Goal: Information Seeking & Learning: Learn about a topic

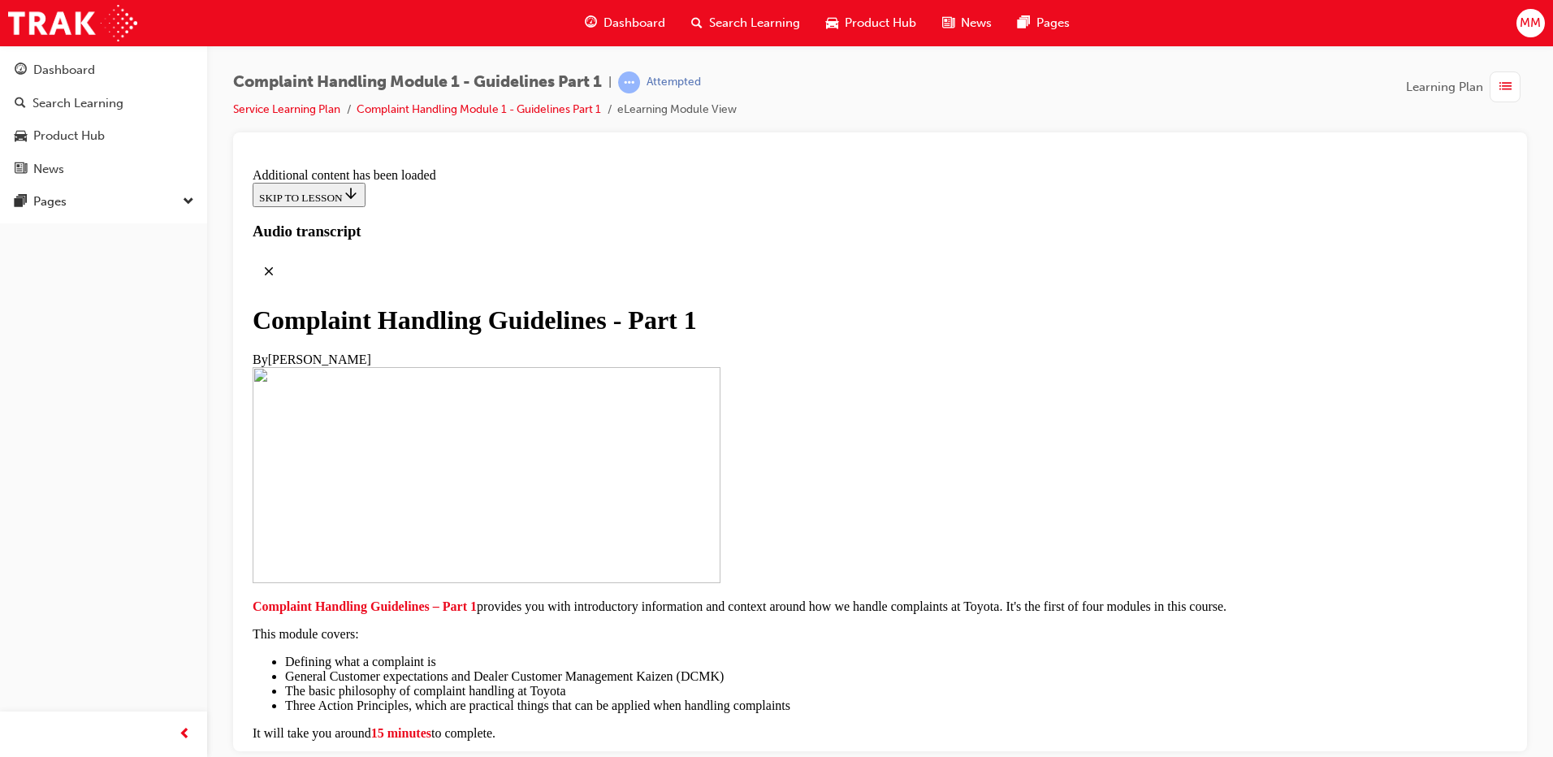
scroll to position [11045, 0]
drag, startPoint x: 695, startPoint y: 516, endPoint x: 825, endPoint y: 588, distance: 149.5
radio input "true"
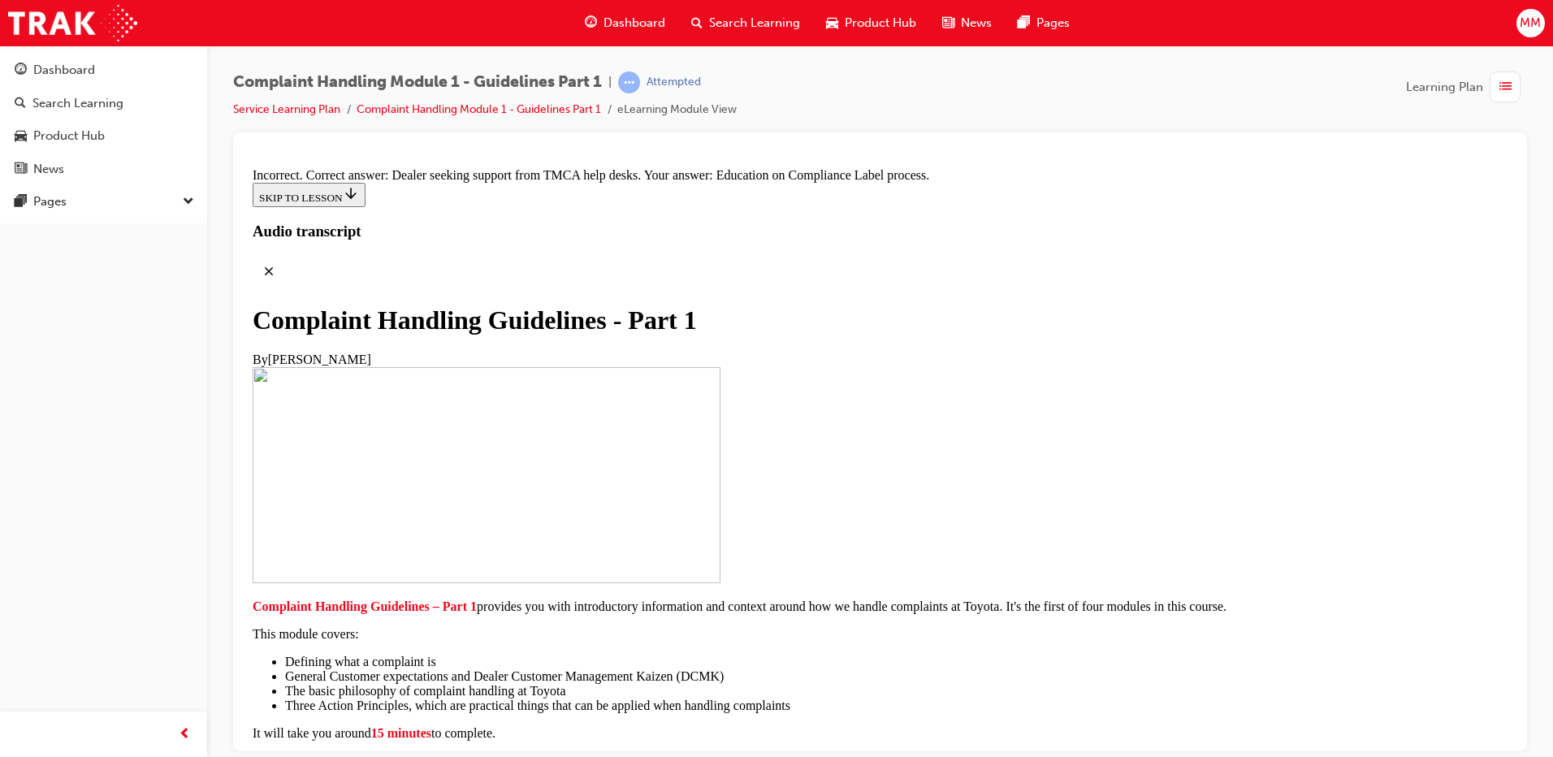
radio input "true"
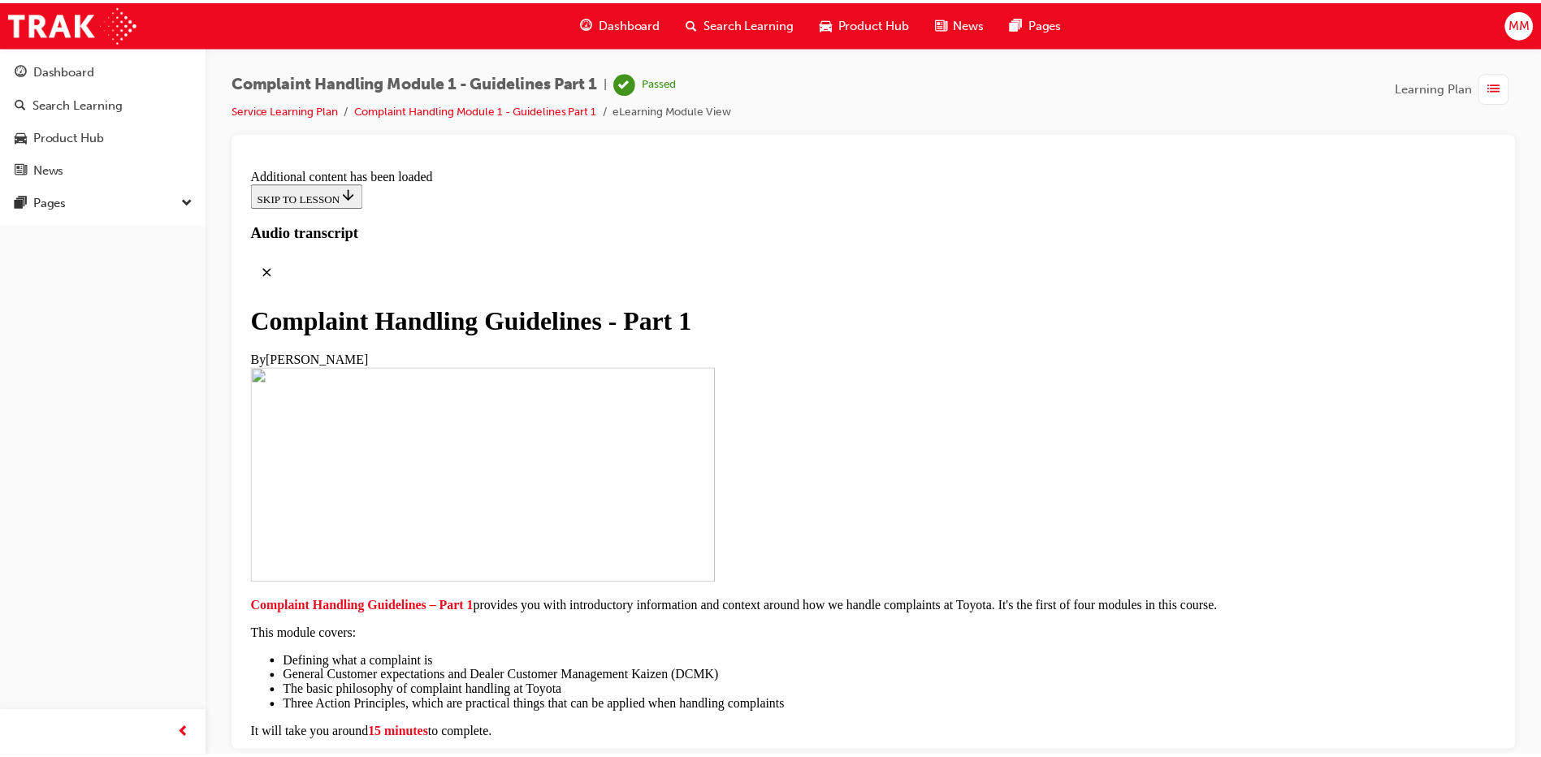
scroll to position [11965, 0]
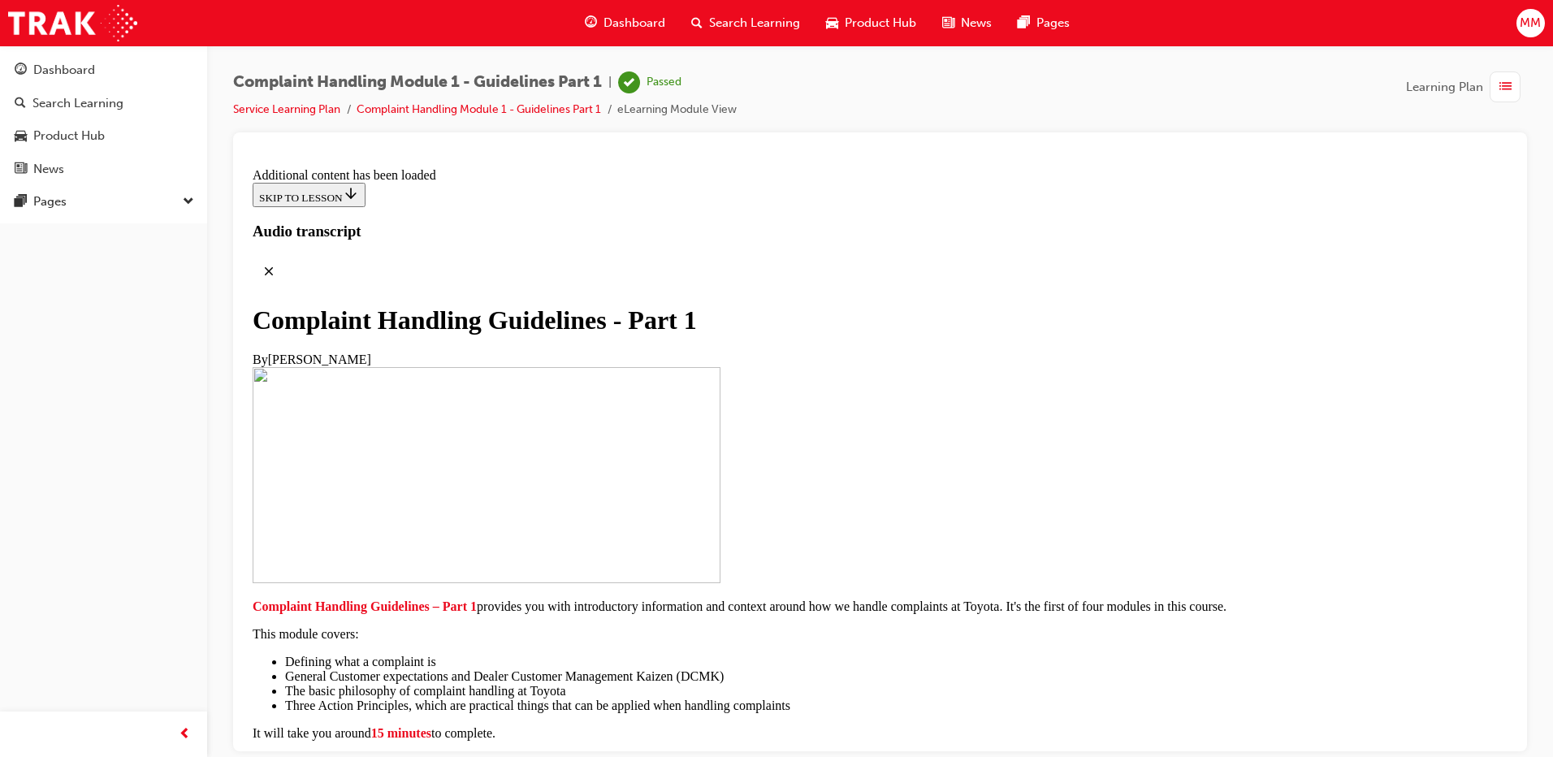
click at [101, 76] on div "Dashboard" at bounding box center [104, 70] width 178 height 20
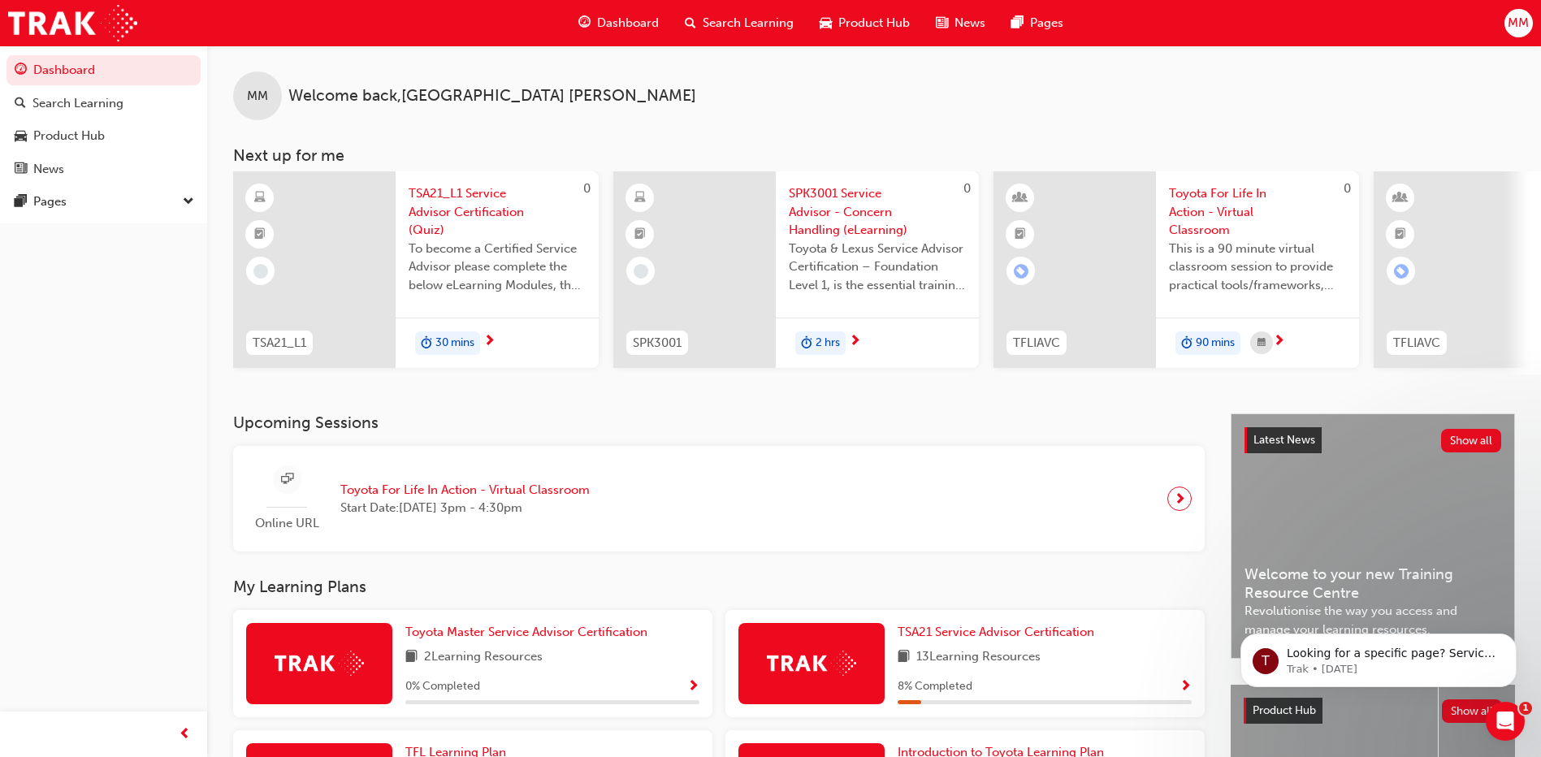
scroll to position [287, 0]
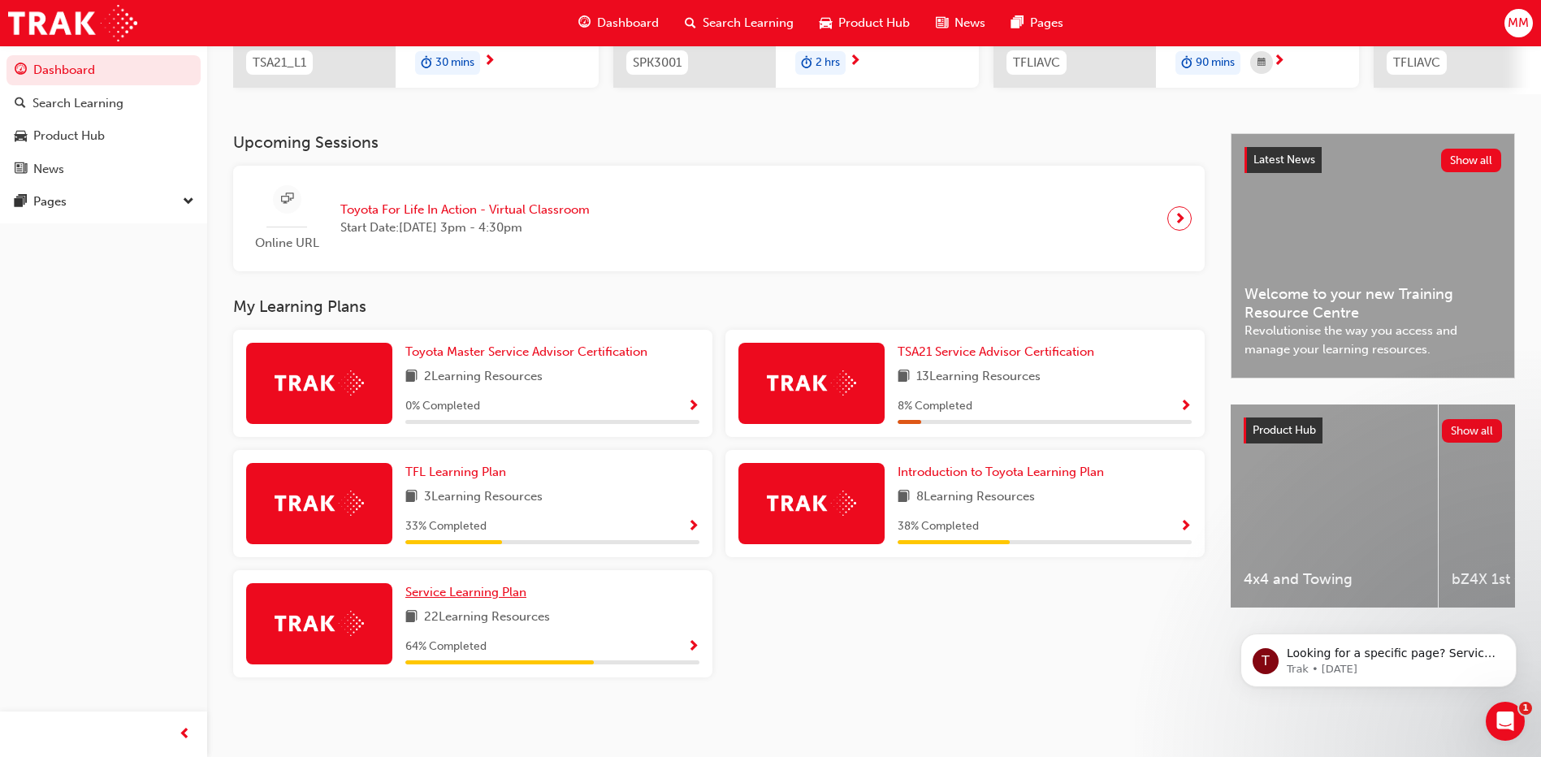
click at [503, 600] on link "Service Learning Plan" at bounding box center [469, 592] width 128 height 19
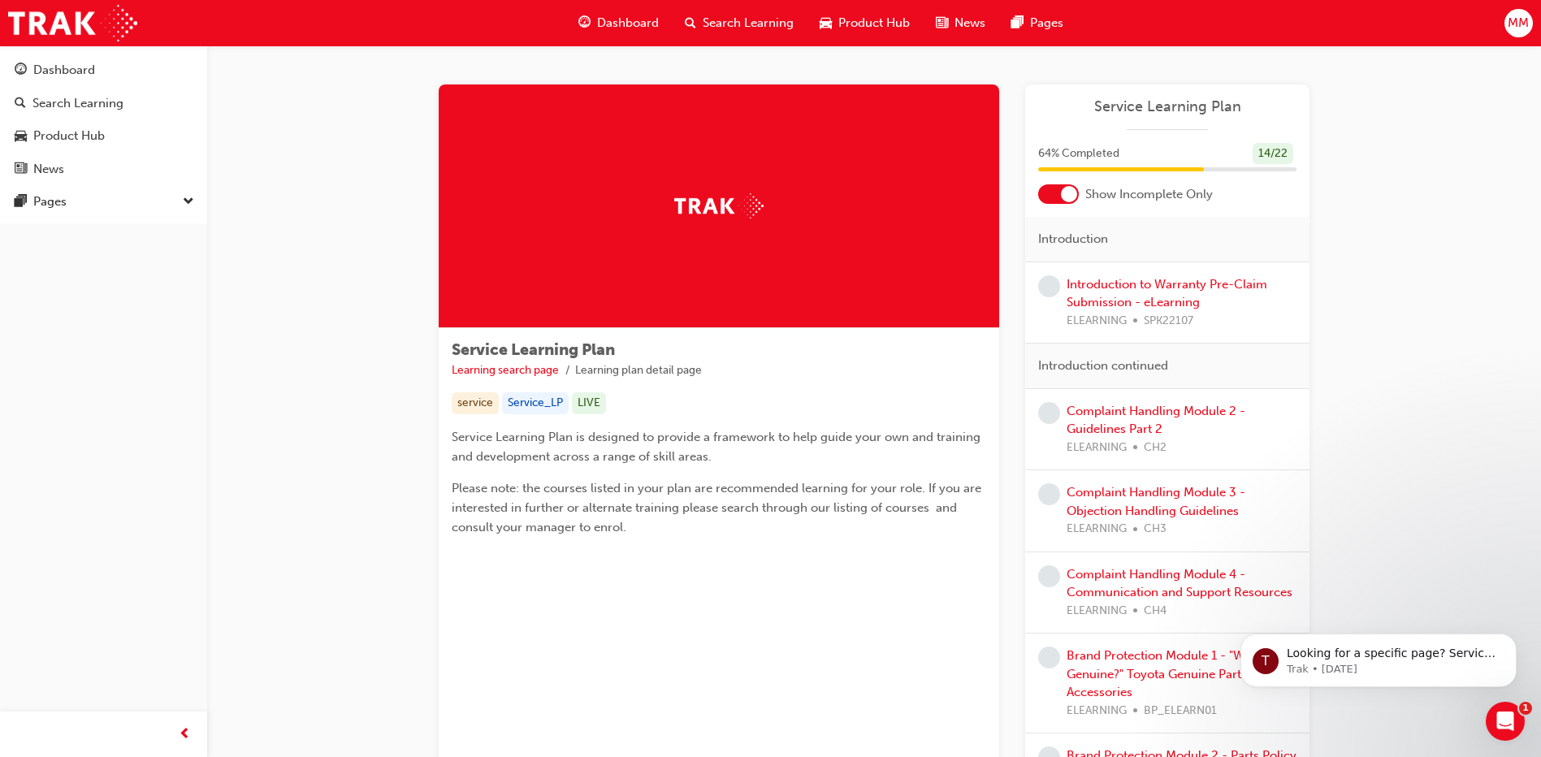
click at [1154, 418] on div "Complaint Handling Module 2 - Guidelines Part 2 ELEARNING CH2" at bounding box center [1182, 429] width 230 height 55
click at [1151, 410] on link "Complaint Handling Module 2 - Guidelines Part 2" at bounding box center [1156, 420] width 179 height 33
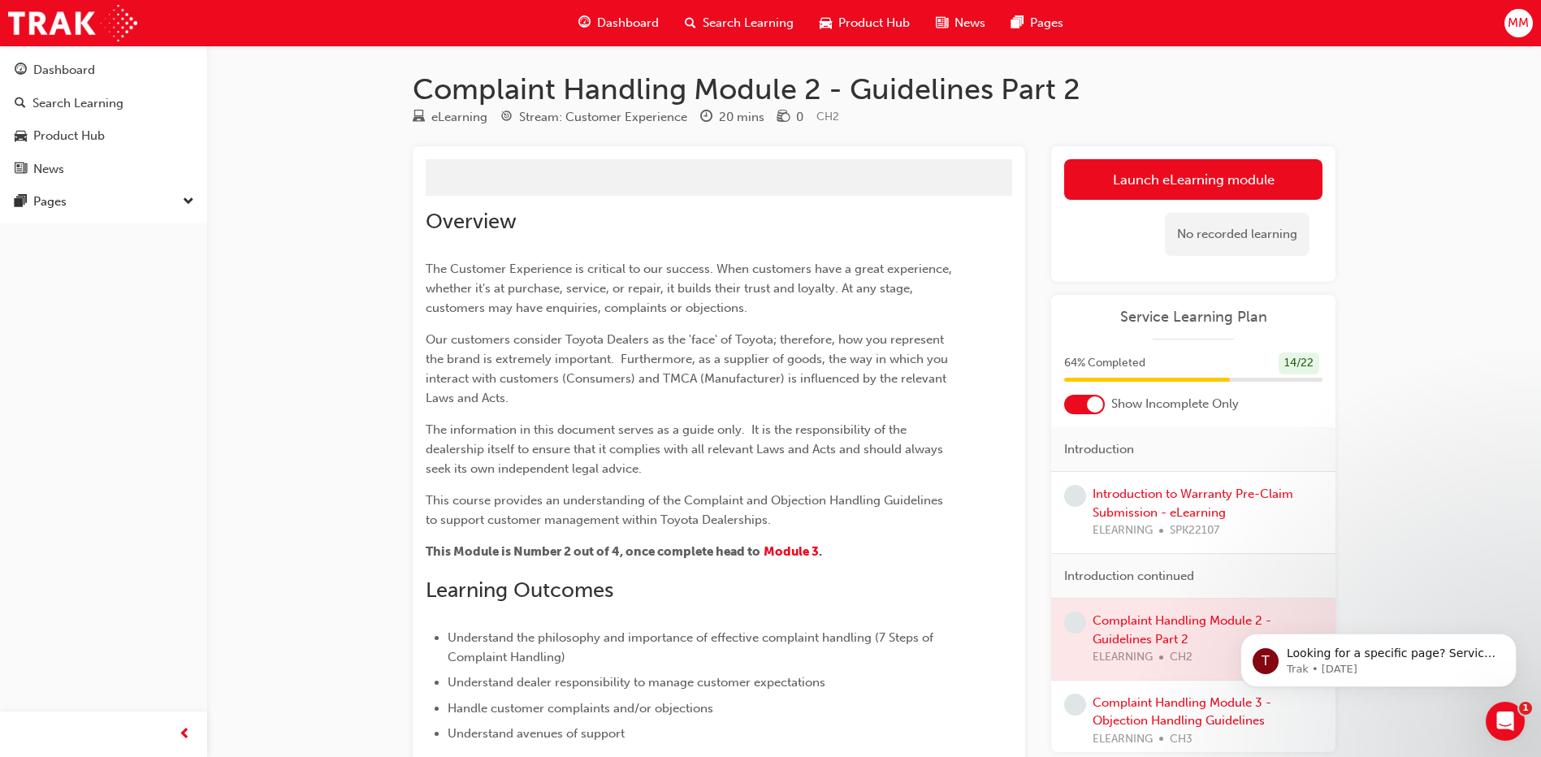
scroll to position [81, 0]
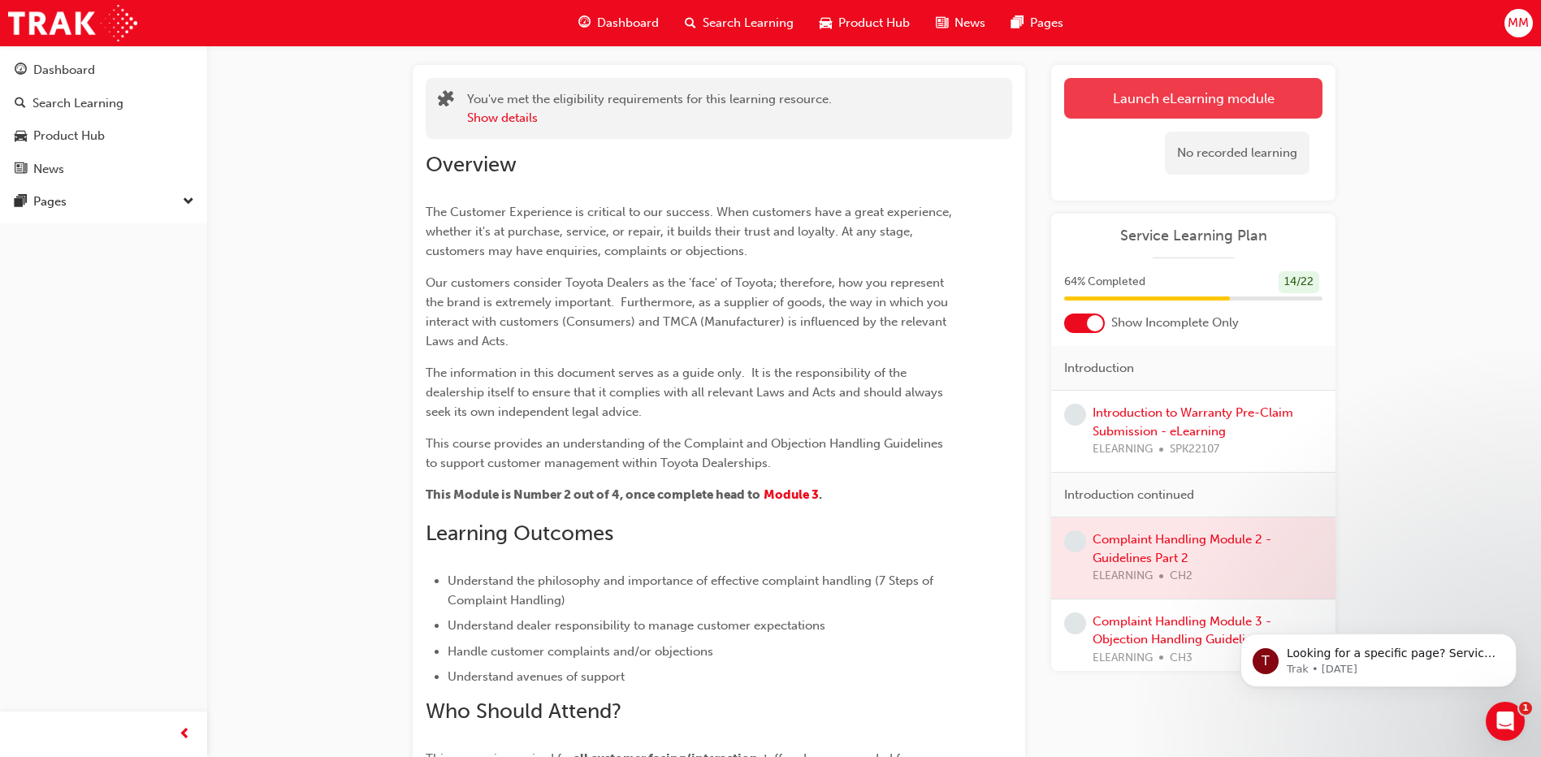
click at [1178, 84] on link "Launch eLearning module" at bounding box center [1193, 98] width 258 height 41
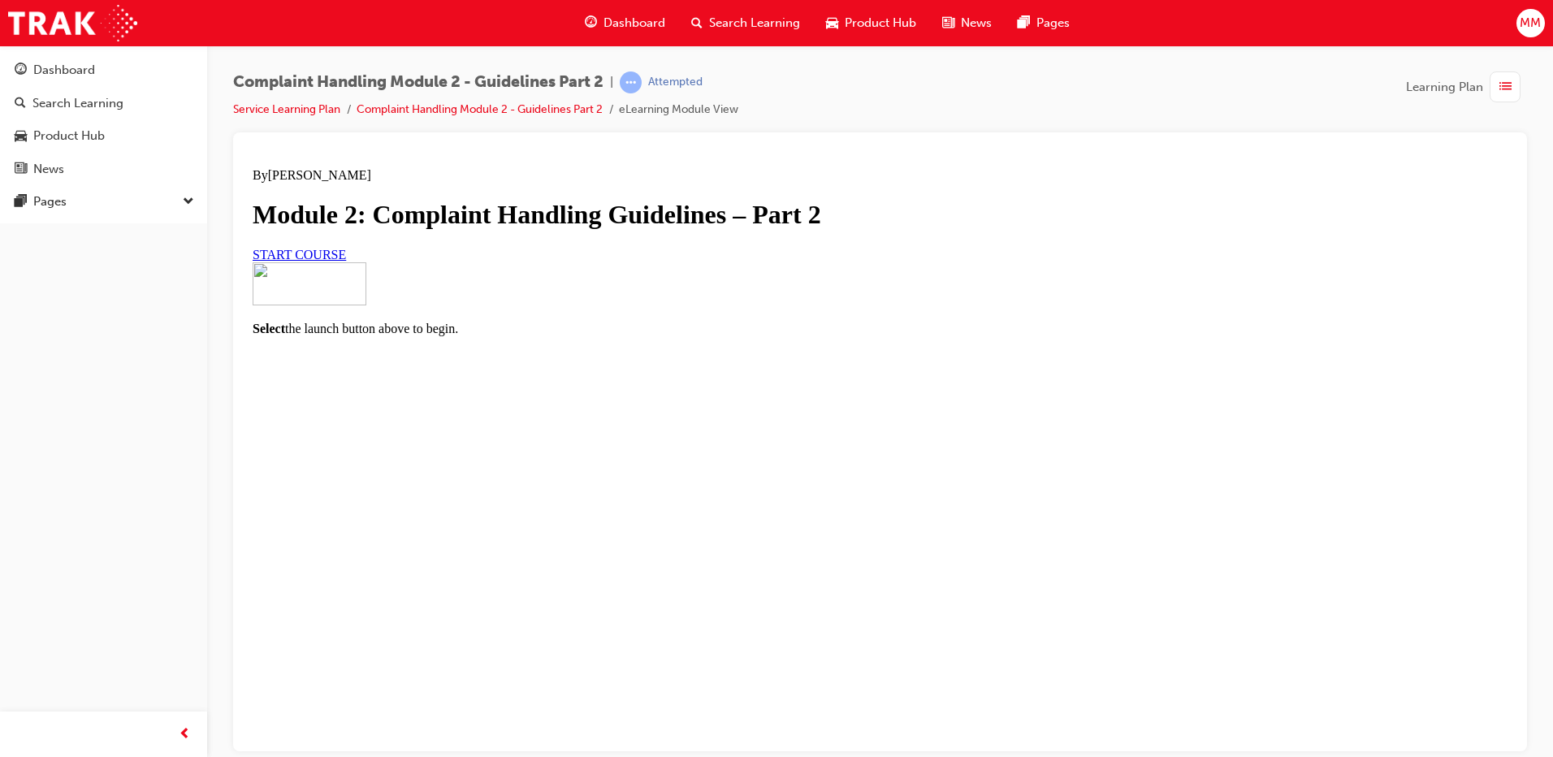
scroll to position [89, 0]
click at [346, 261] on span "START COURSE" at bounding box center [299, 254] width 93 height 14
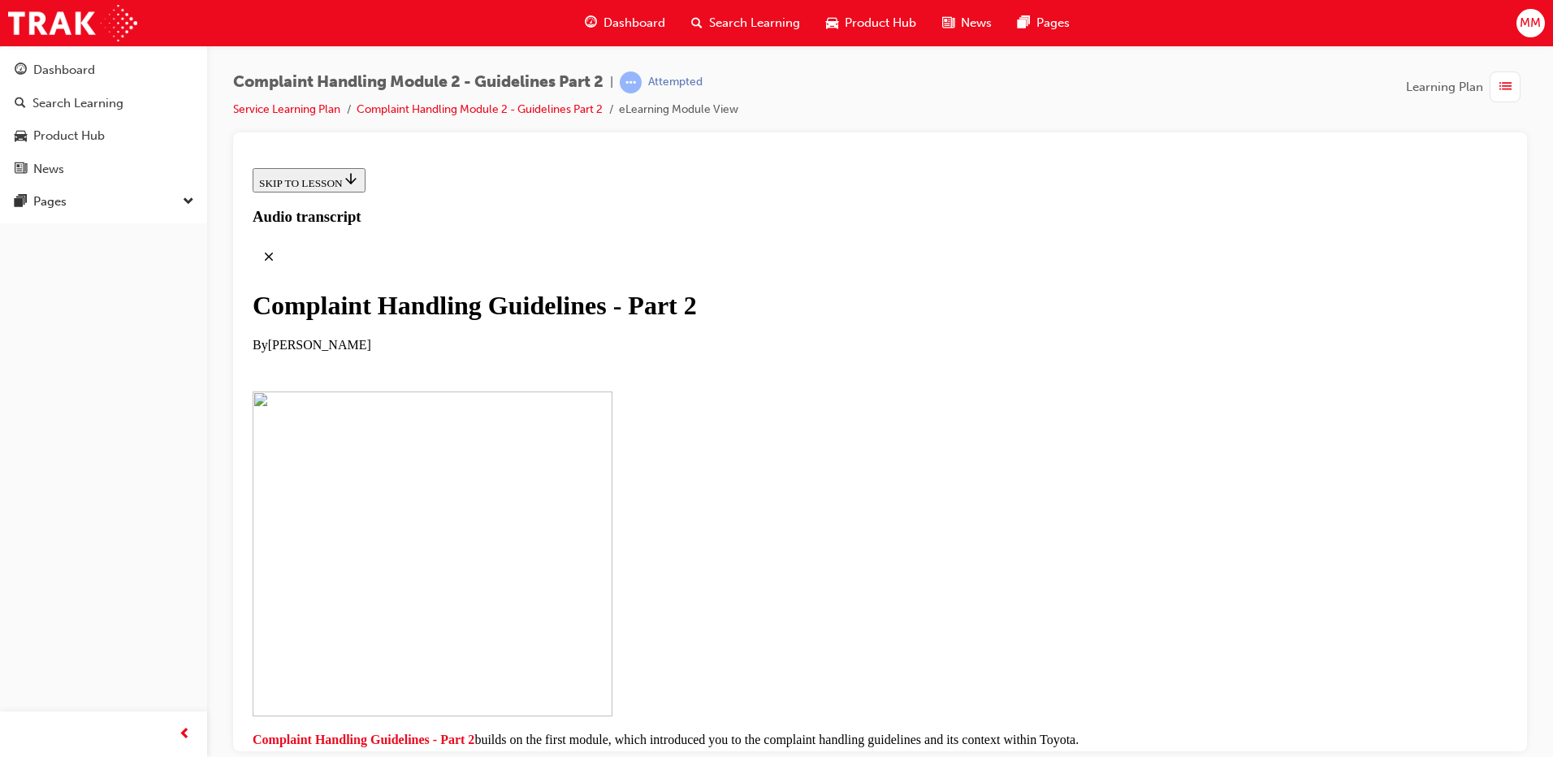
scroll to position [323, 0]
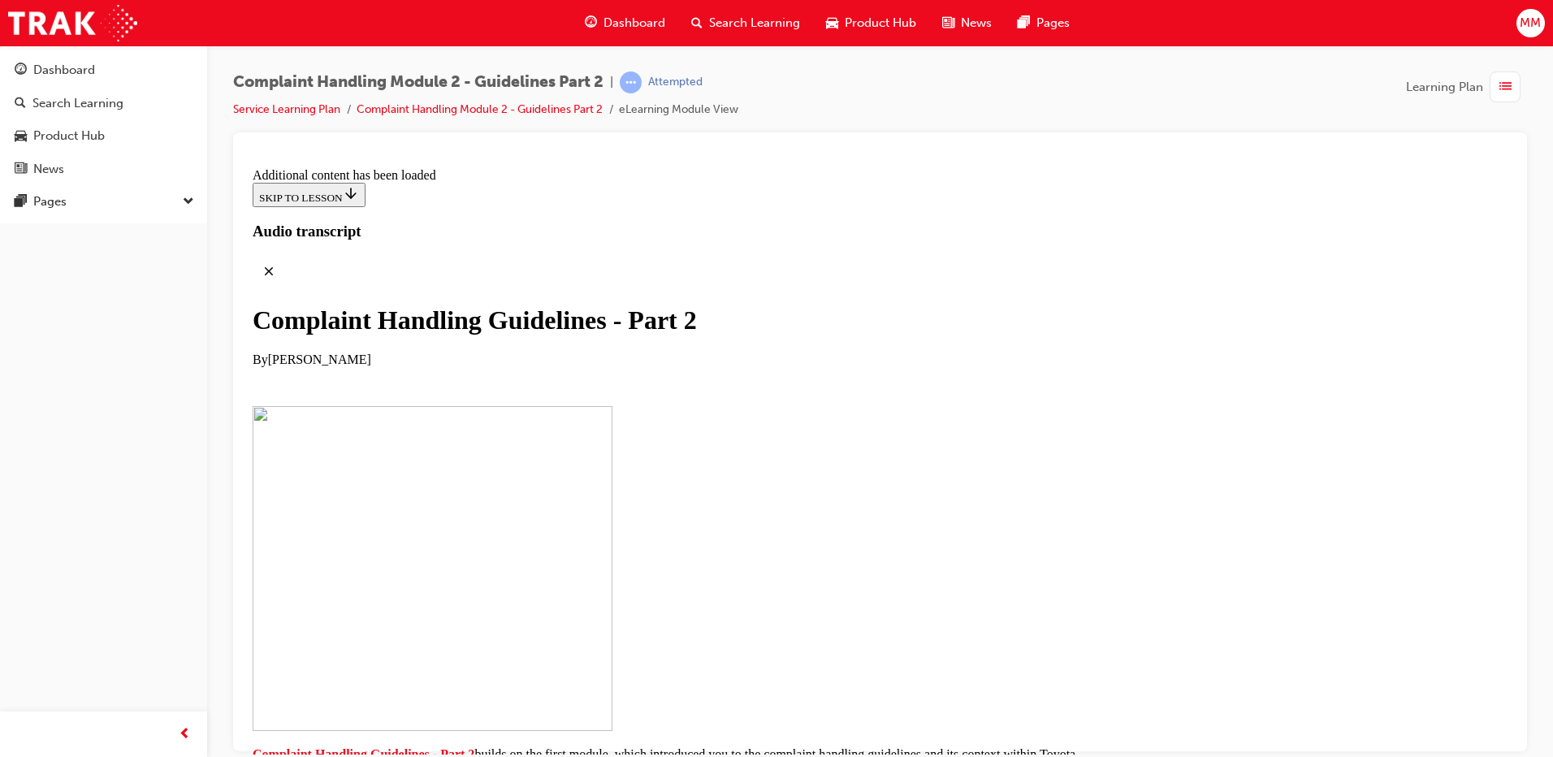
scroll to position [5871, 0]
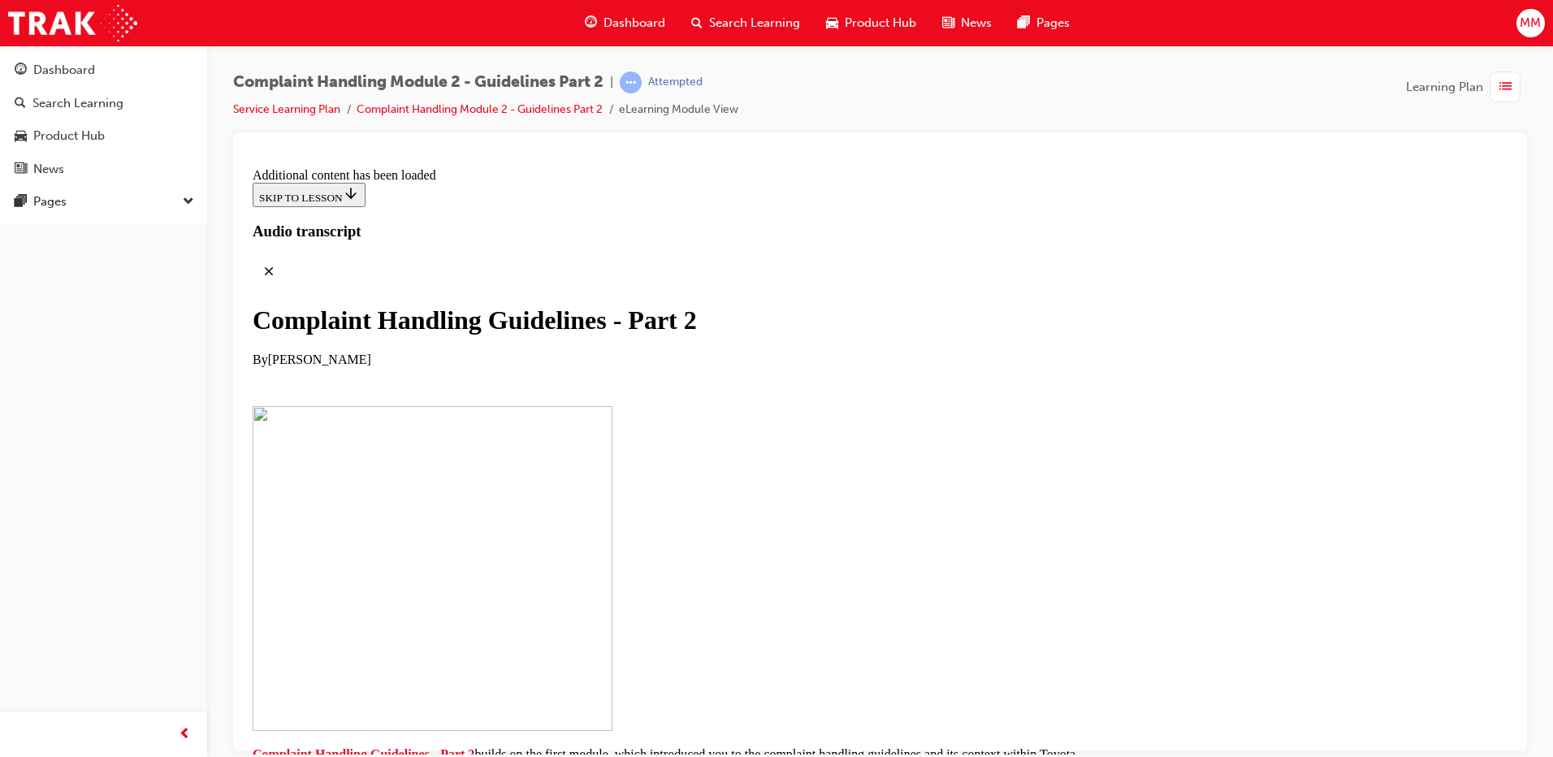
scroll to position [7890, 0]
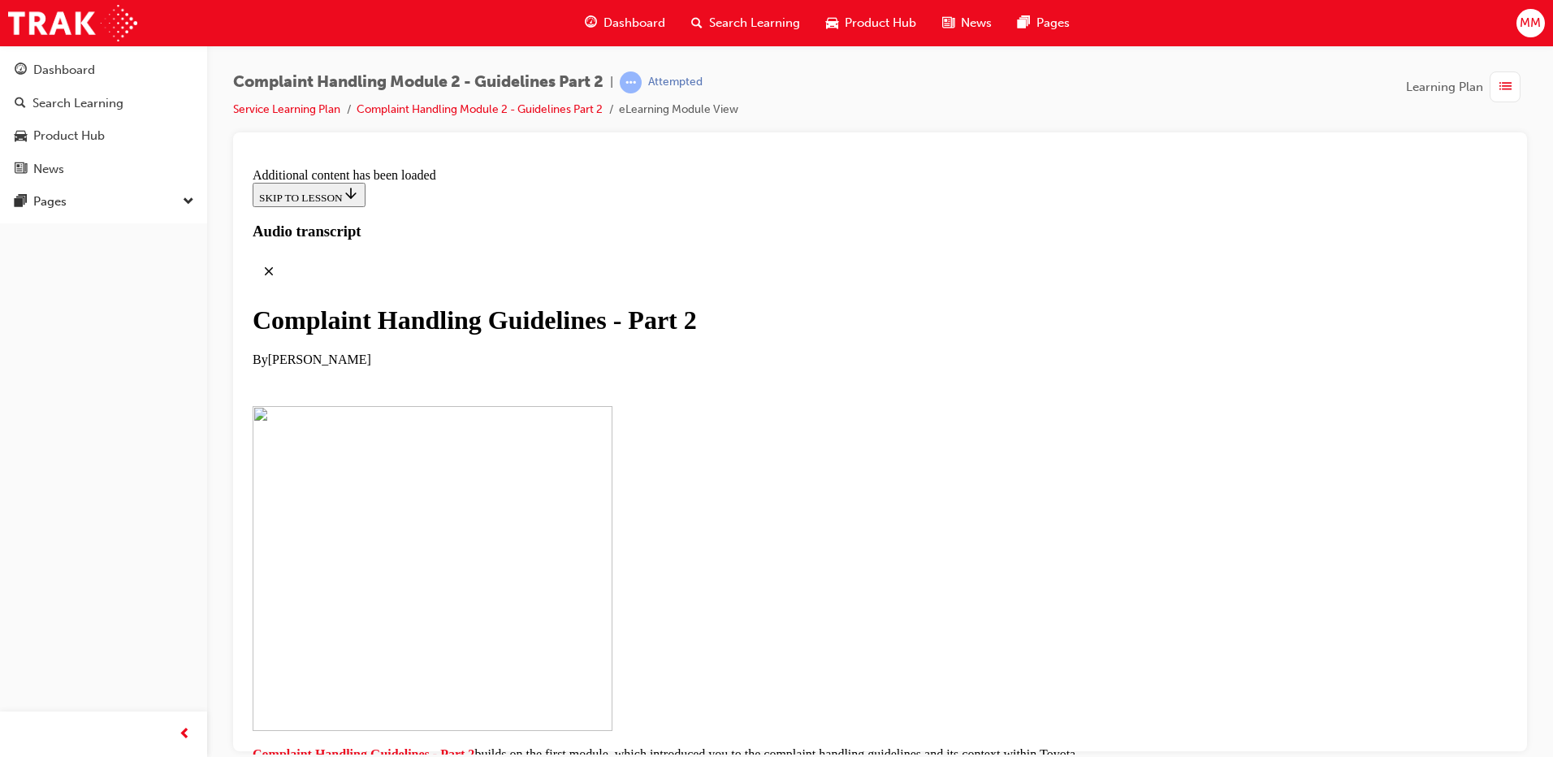
scroll to position [8123, 0]
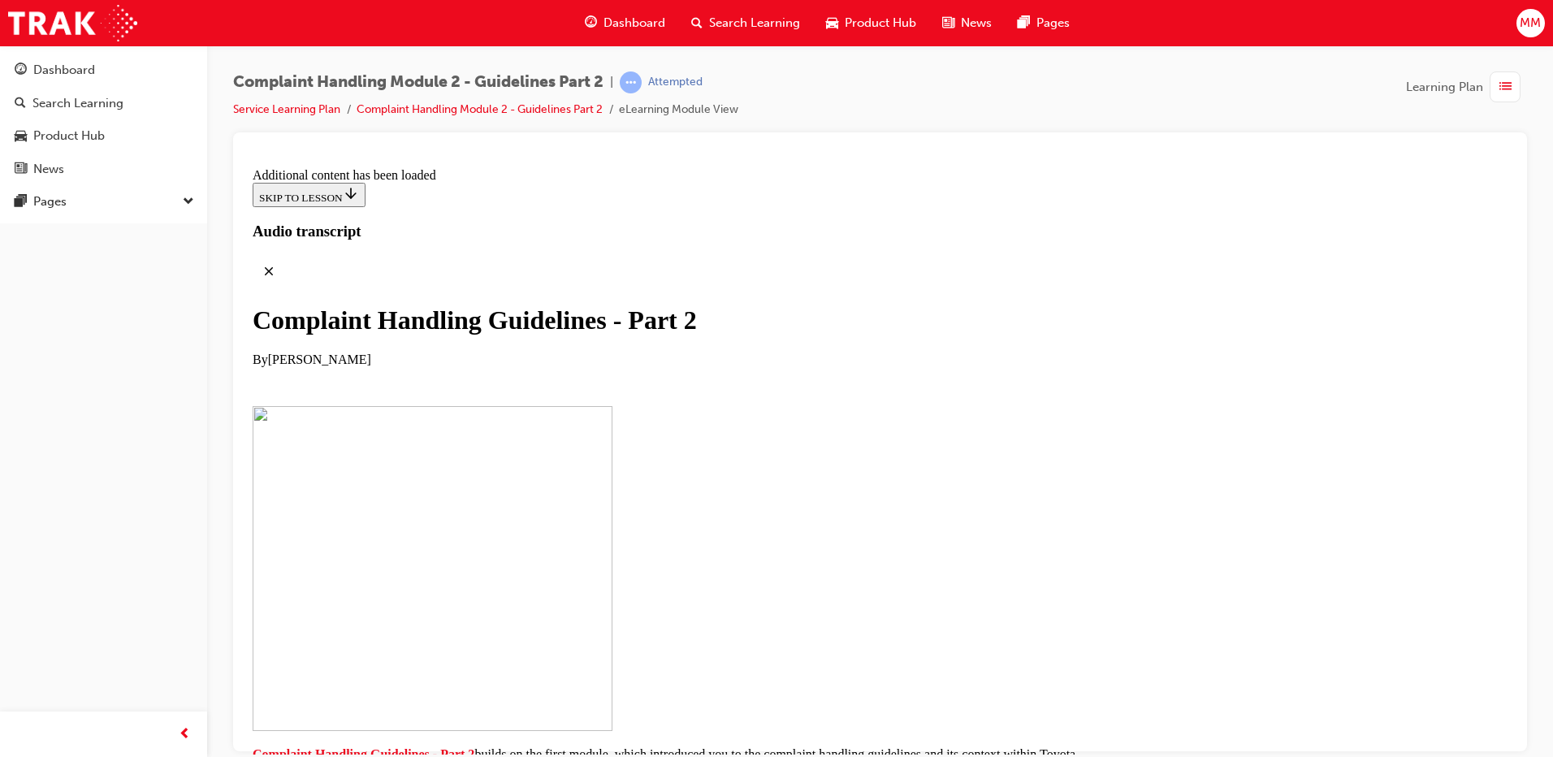
scroll to position [9558, 0]
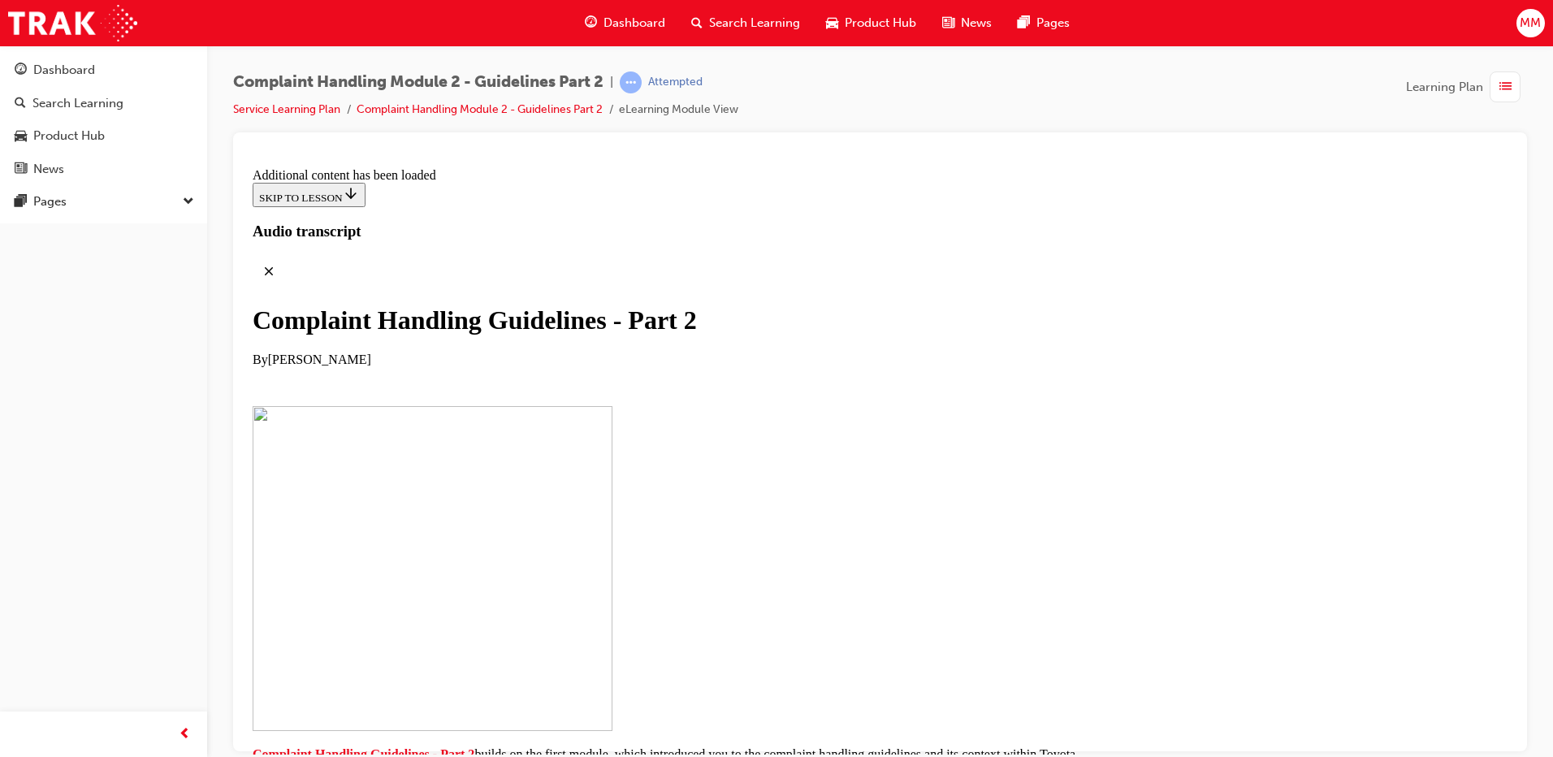
checkbox input "false"
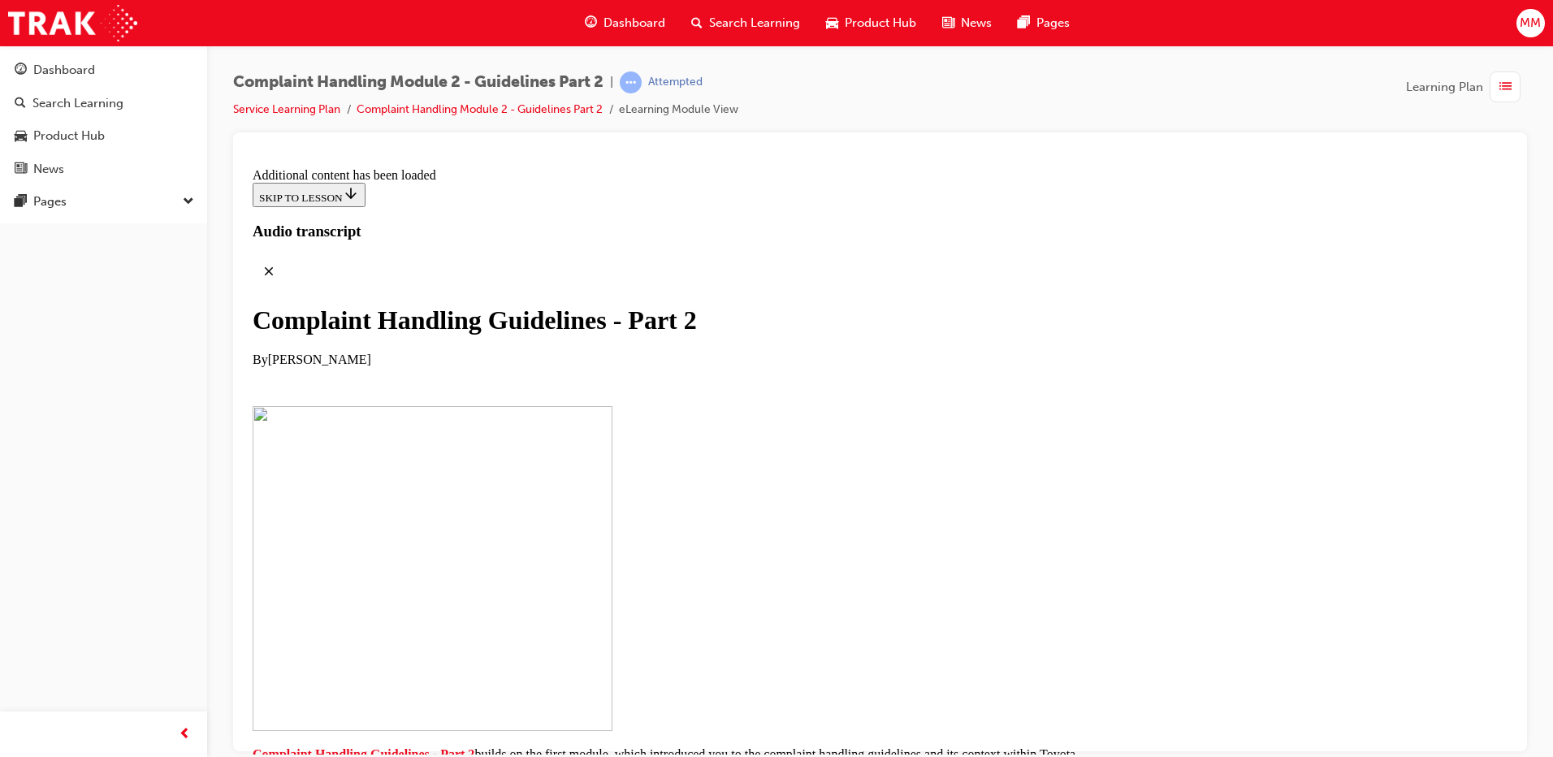
checkbox input "true"
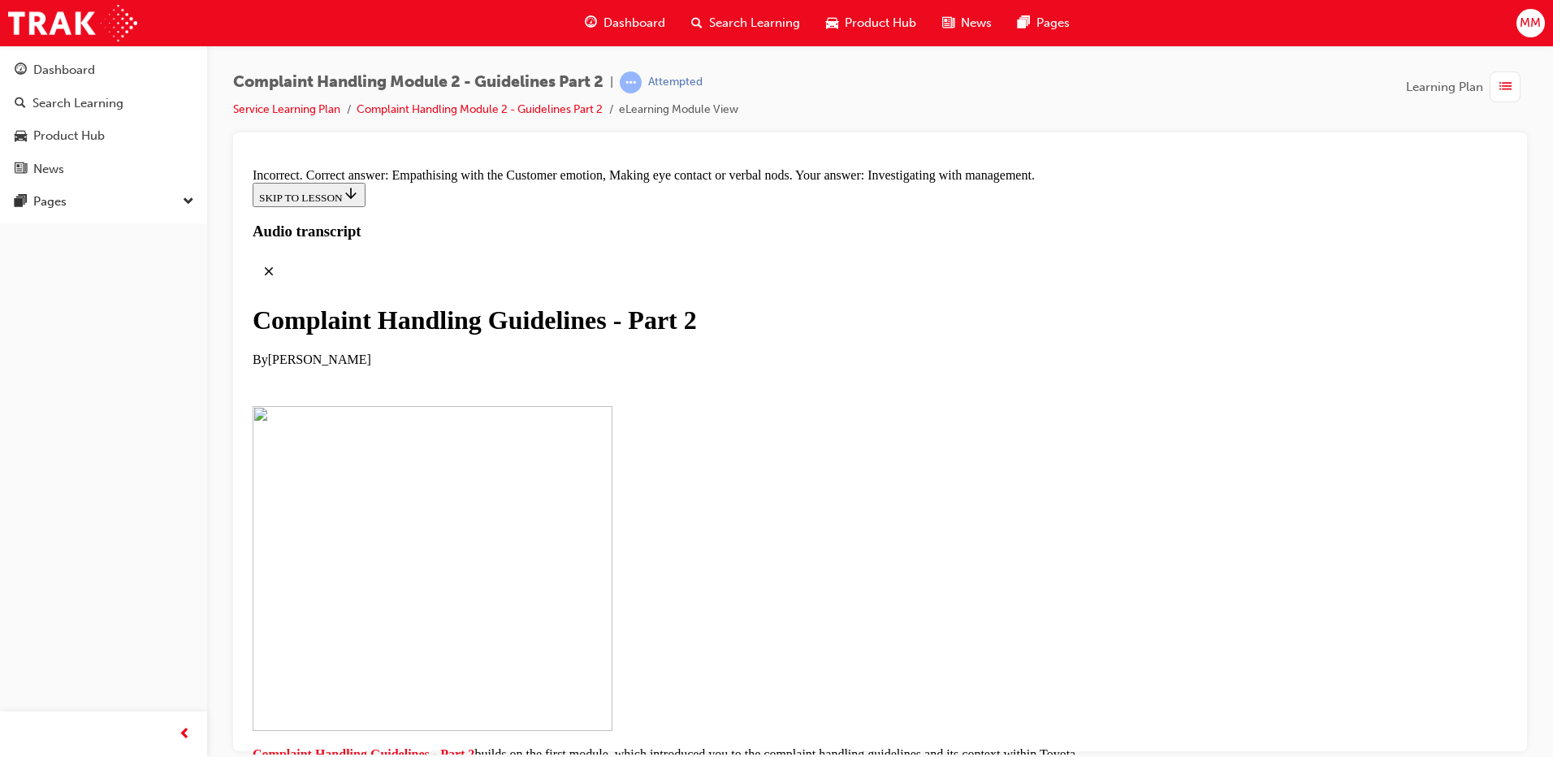
checkbox input "true"
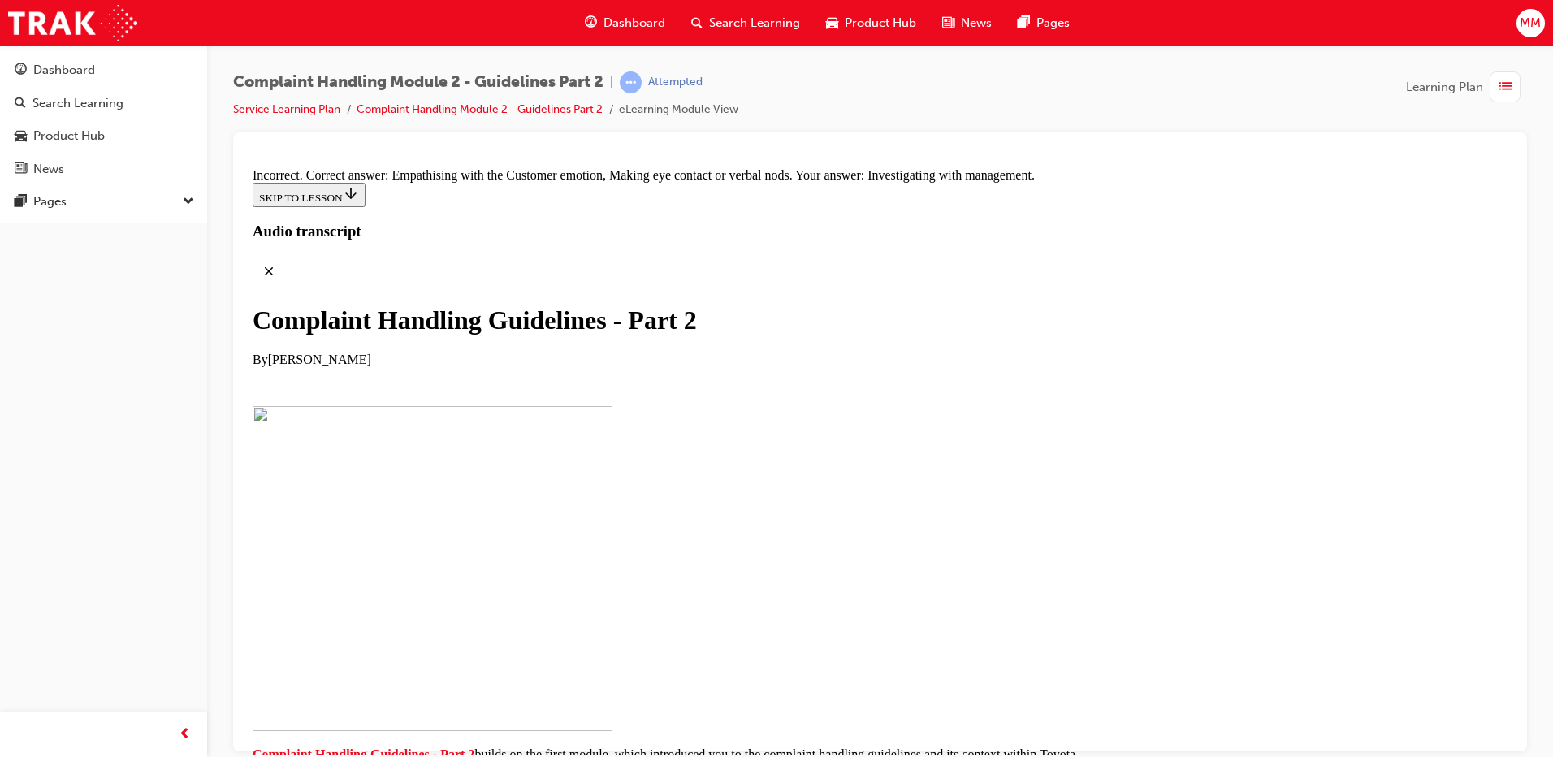
checkbox input "true"
drag, startPoint x: 732, startPoint y: 279, endPoint x: 663, endPoint y: 292, distance: 70.3
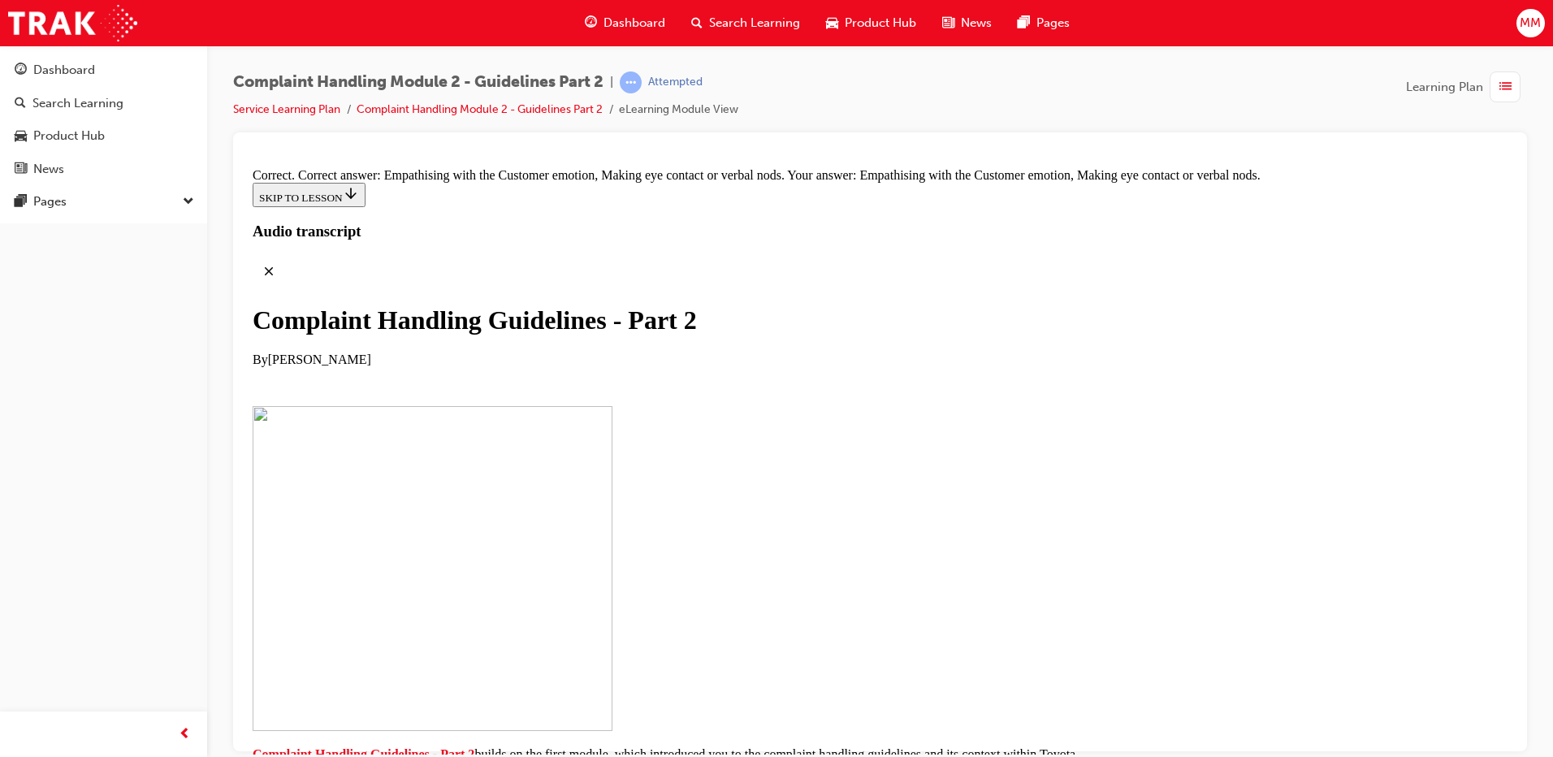
drag, startPoint x: 765, startPoint y: 548, endPoint x: 1029, endPoint y: 310, distance: 355.5
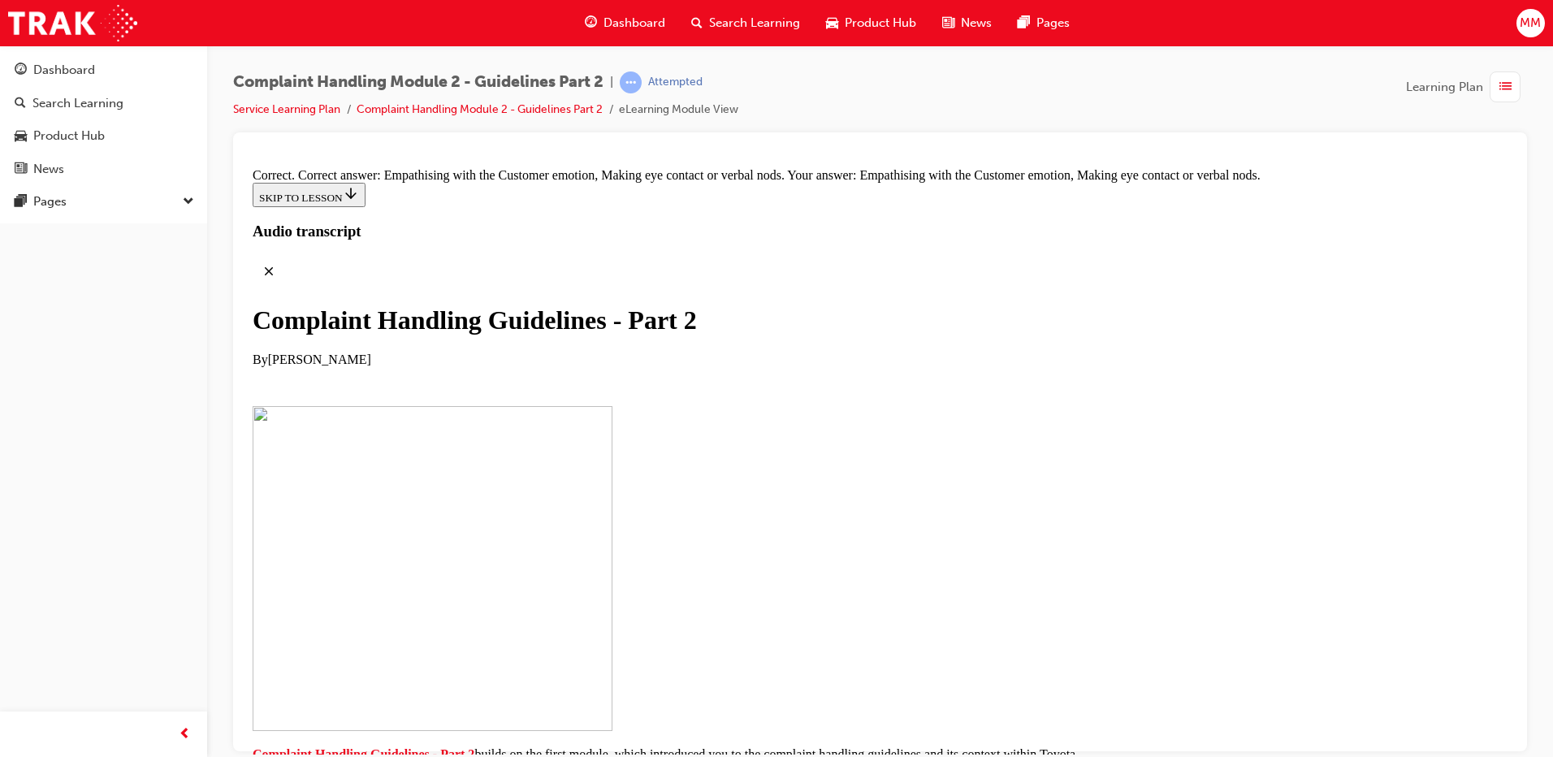
drag, startPoint x: 753, startPoint y: 414, endPoint x: 1028, endPoint y: 343, distance: 283.8
drag, startPoint x: 777, startPoint y: 335, endPoint x: 735, endPoint y: 500, distance: 171.0
drag, startPoint x: 732, startPoint y: 512, endPoint x: 790, endPoint y: 333, distance: 187.8
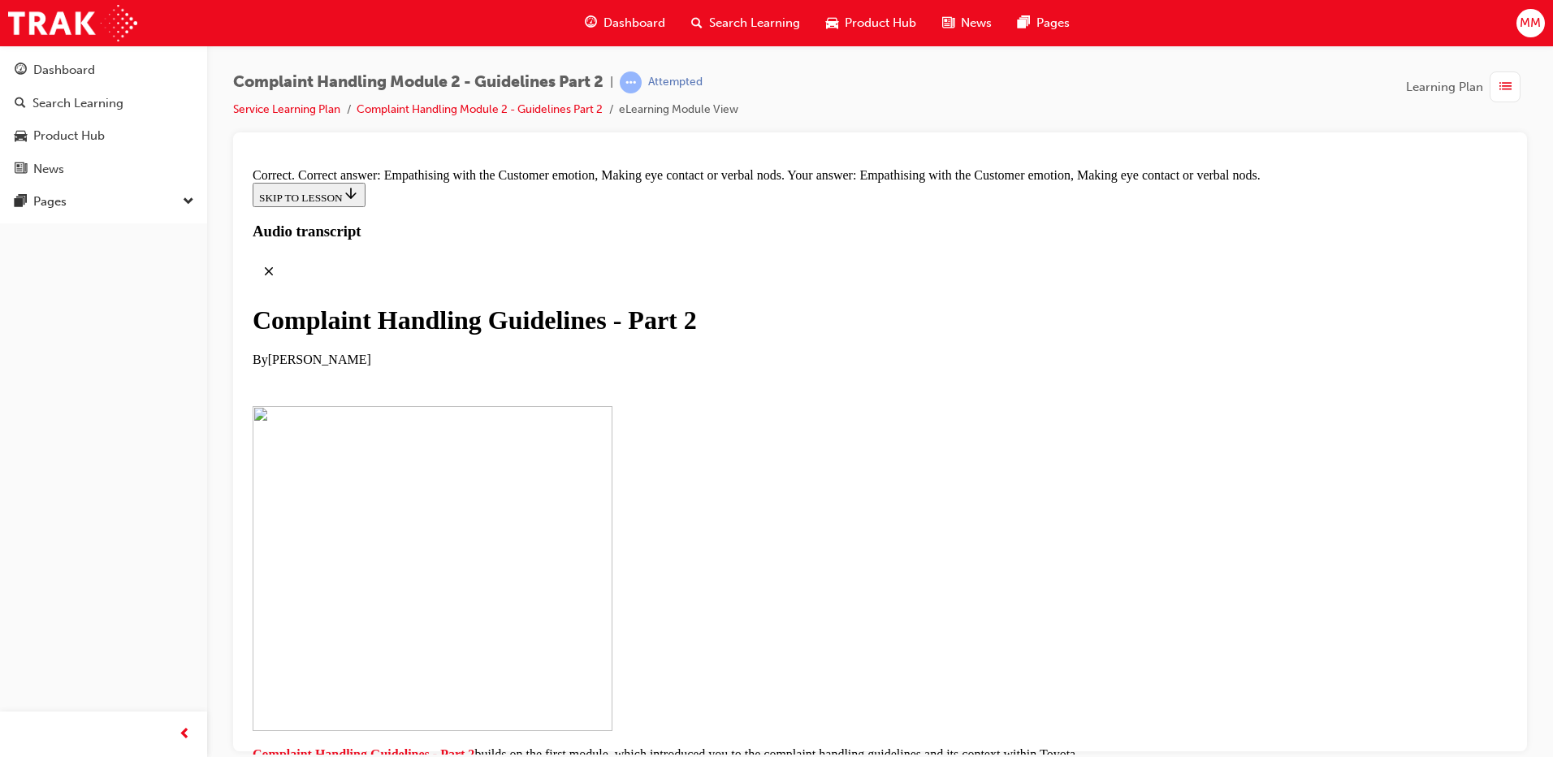
drag, startPoint x: 752, startPoint y: 438, endPoint x: 786, endPoint y: 351, distance: 93.7
drag, startPoint x: 754, startPoint y: 435, endPoint x: 791, endPoint y: 357, distance: 85.8
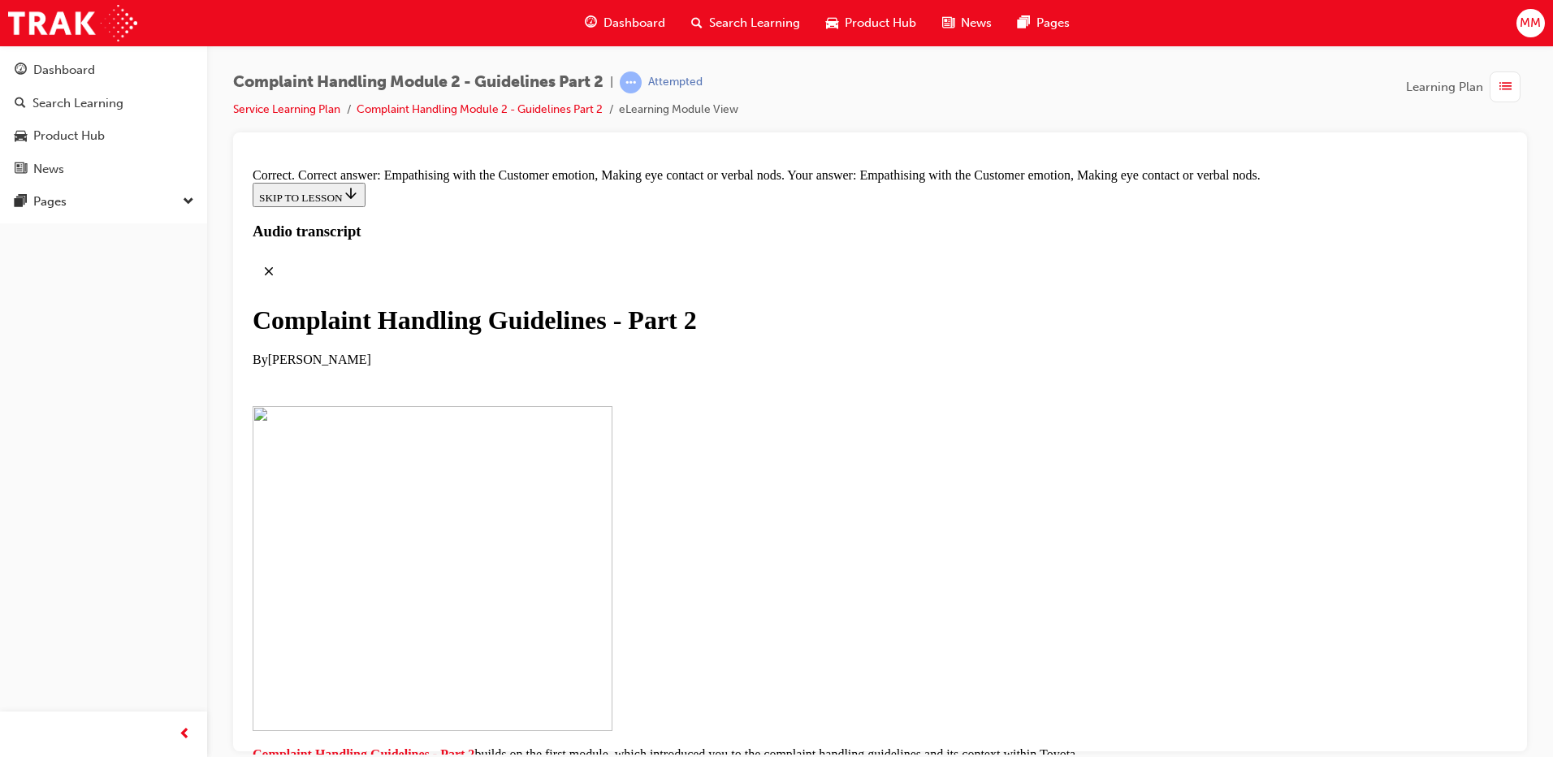
drag, startPoint x: 765, startPoint y: 690, endPoint x: 803, endPoint y: 472, distance: 221.1
drag, startPoint x: 749, startPoint y: 684, endPoint x: 780, endPoint y: 422, distance: 264.2
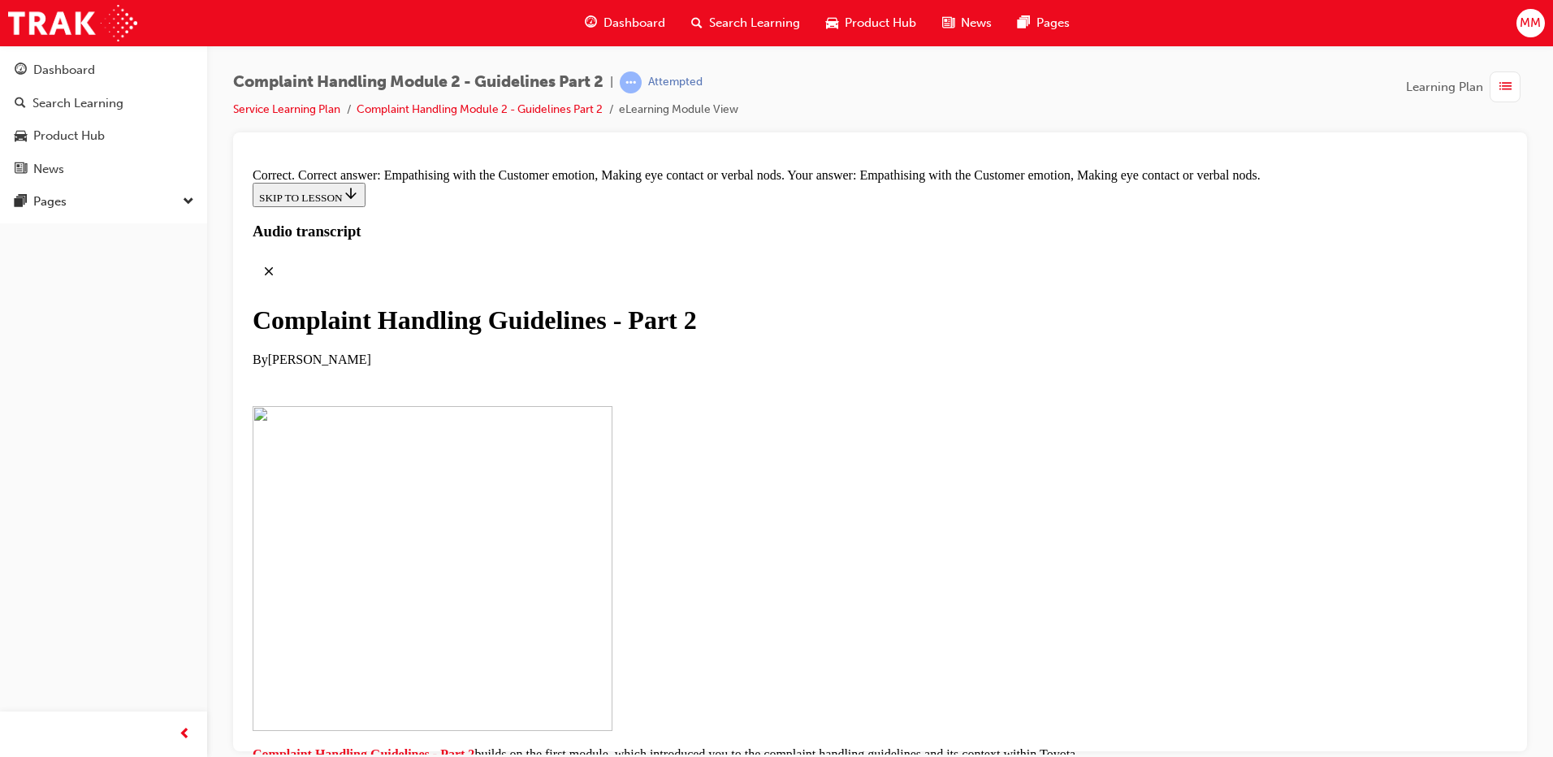
drag, startPoint x: 772, startPoint y: 665, endPoint x: 815, endPoint y: 409, distance: 259.5
drag, startPoint x: 795, startPoint y: 613, endPoint x: 838, endPoint y: 509, distance: 112.9
drag, startPoint x: 802, startPoint y: 677, endPoint x: 854, endPoint y: 668, distance: 52.8
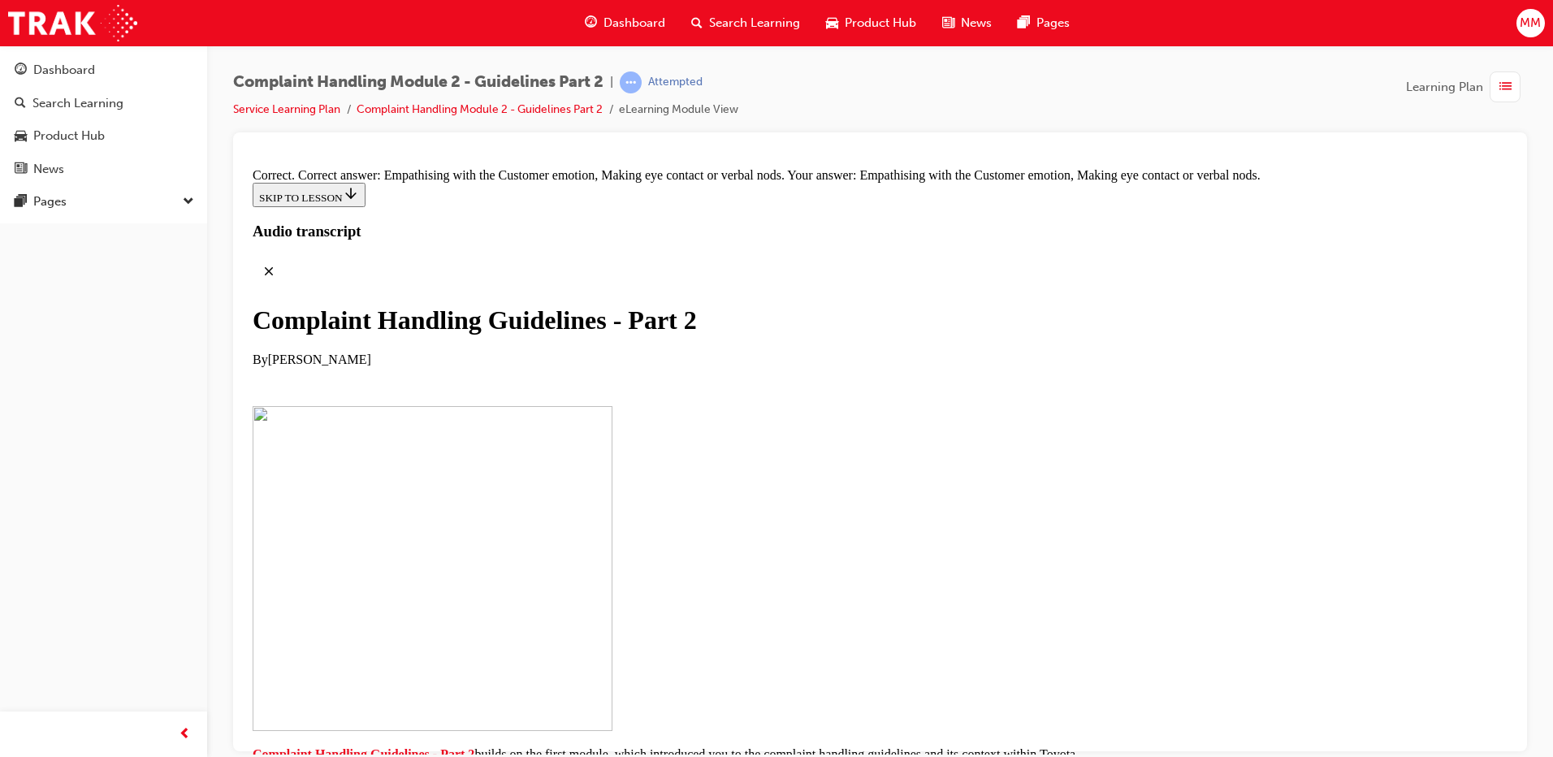
drag, startPoint x: 796, startPoint y: 606, endPoint x: 829, endPoint y: 603, distance: 33.5
drag, startPoint x: 812, startPoint y: 690, endPoint x: 816, endPoint y: 608, distance: 82.1
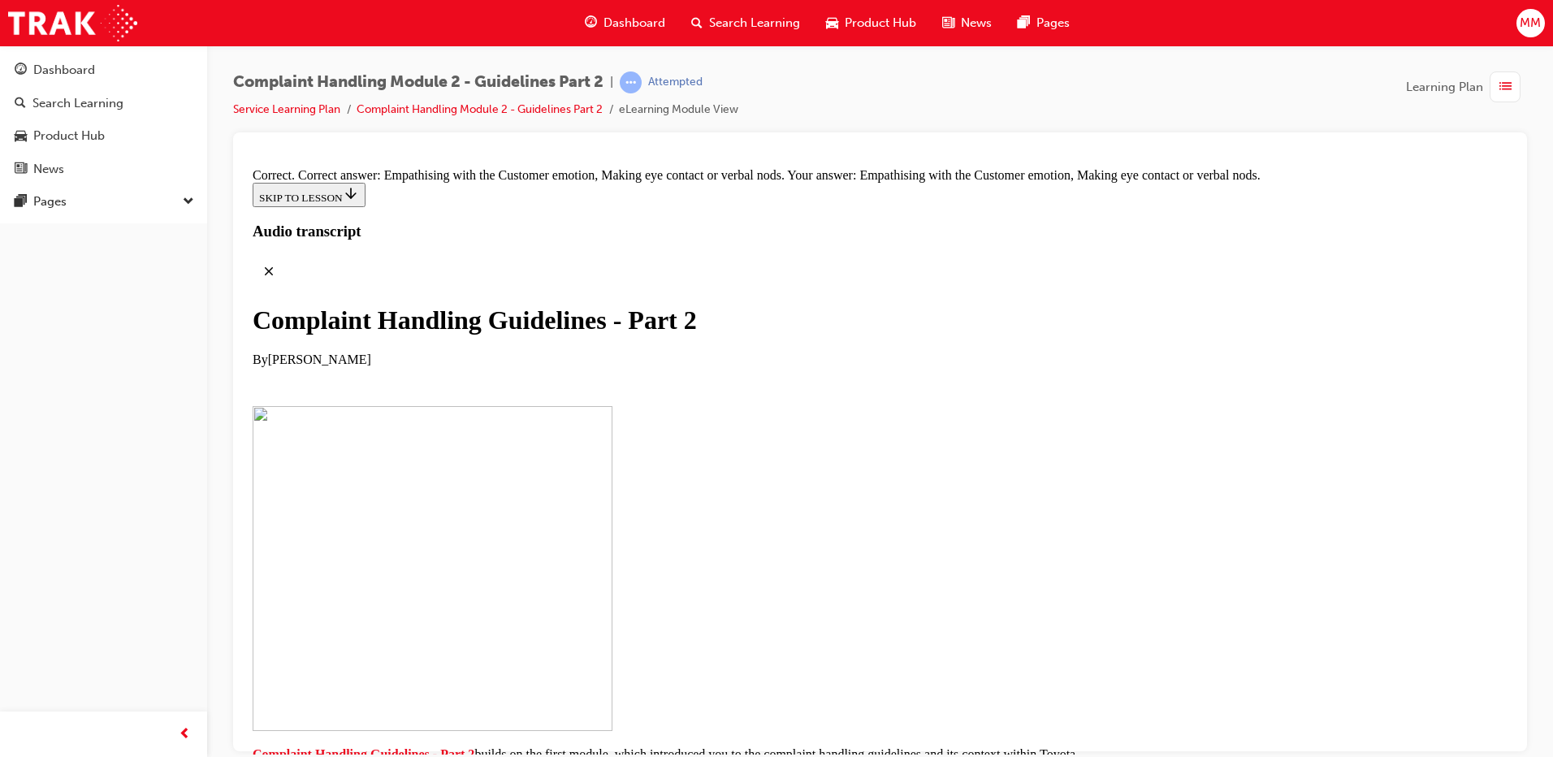
drag, startPoint x: 803, startPoint y: 708, endPoint x: 832, endPoint y: 702, distance: 29.8
drag, startPoint x: 823, startPoint y: 699, endPoint x: 852, endPoint y: 691, distance: 30.1
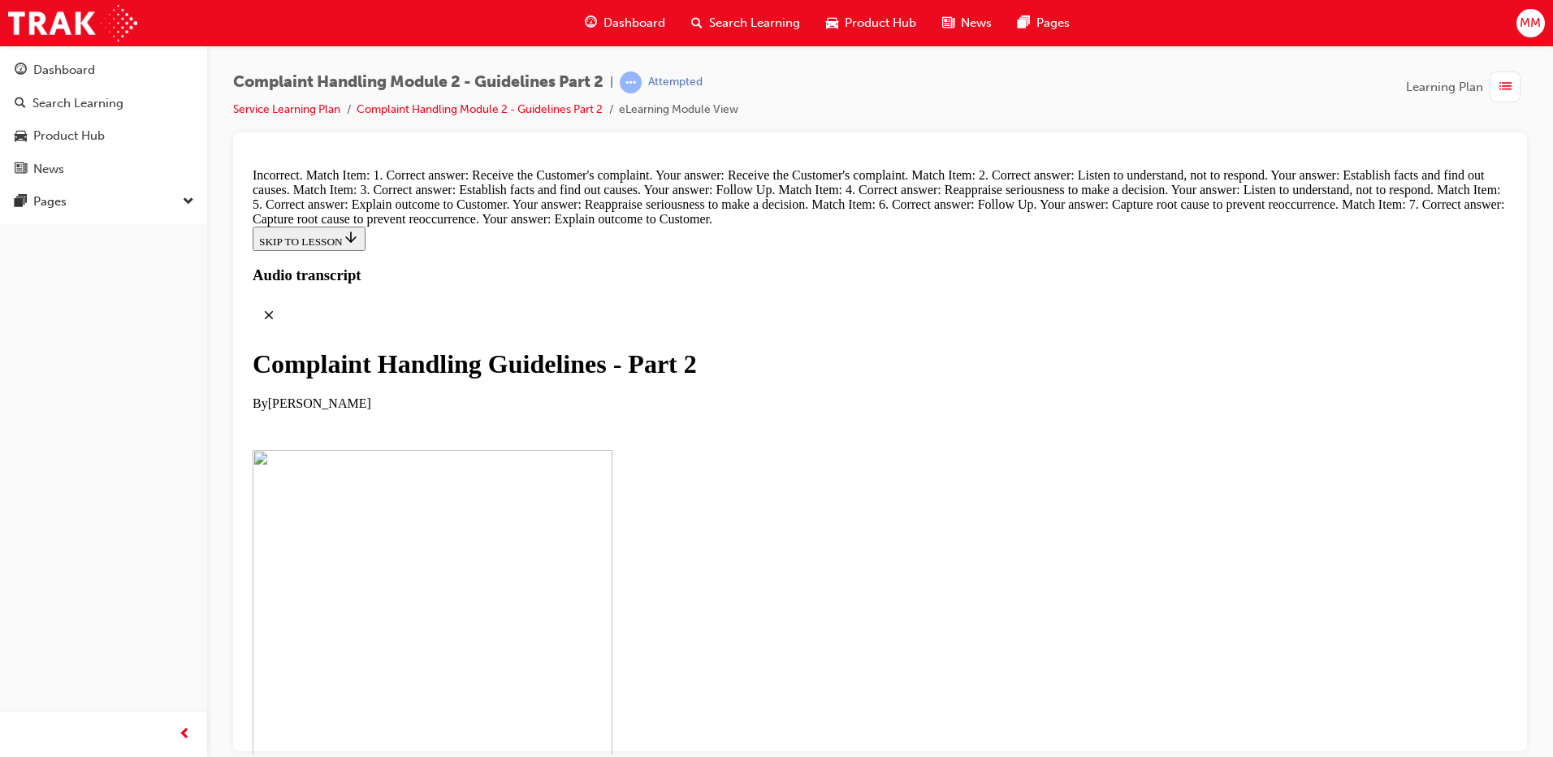
scroll to position [11519, 0]
drag, startPoint x: 745, startPoint y: 396, endPoint x: 795, endPoint y: 224, distance: 178.7
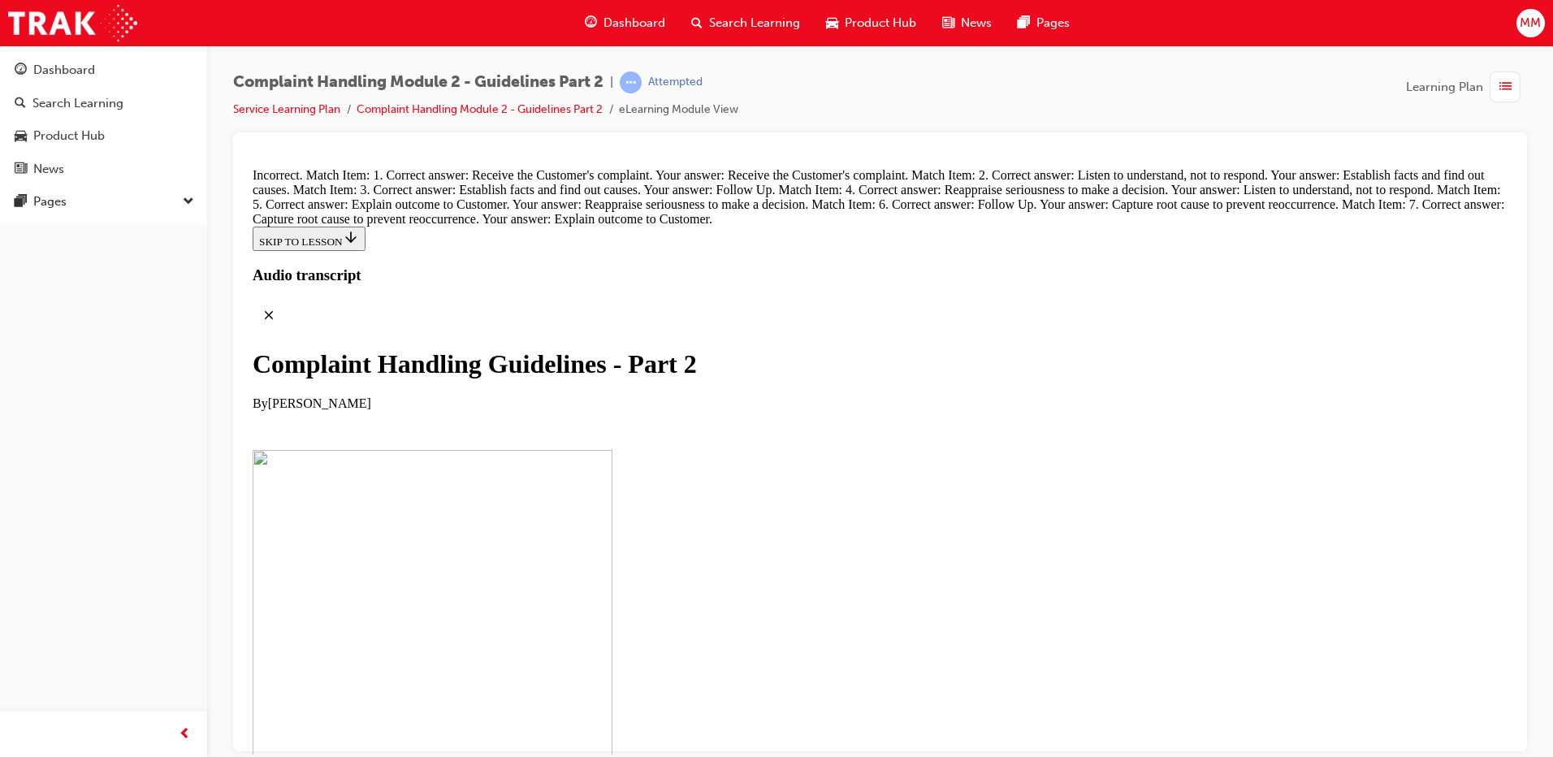
drag, startPoint x: 747, startPoint y: 565, endPoint x: 785, endPoint y: 557, distance: 39.0
drag, startPoint x: 808, startPoint y: 489, endPoint x: 823, endPoint y: 474, distance: 20.7
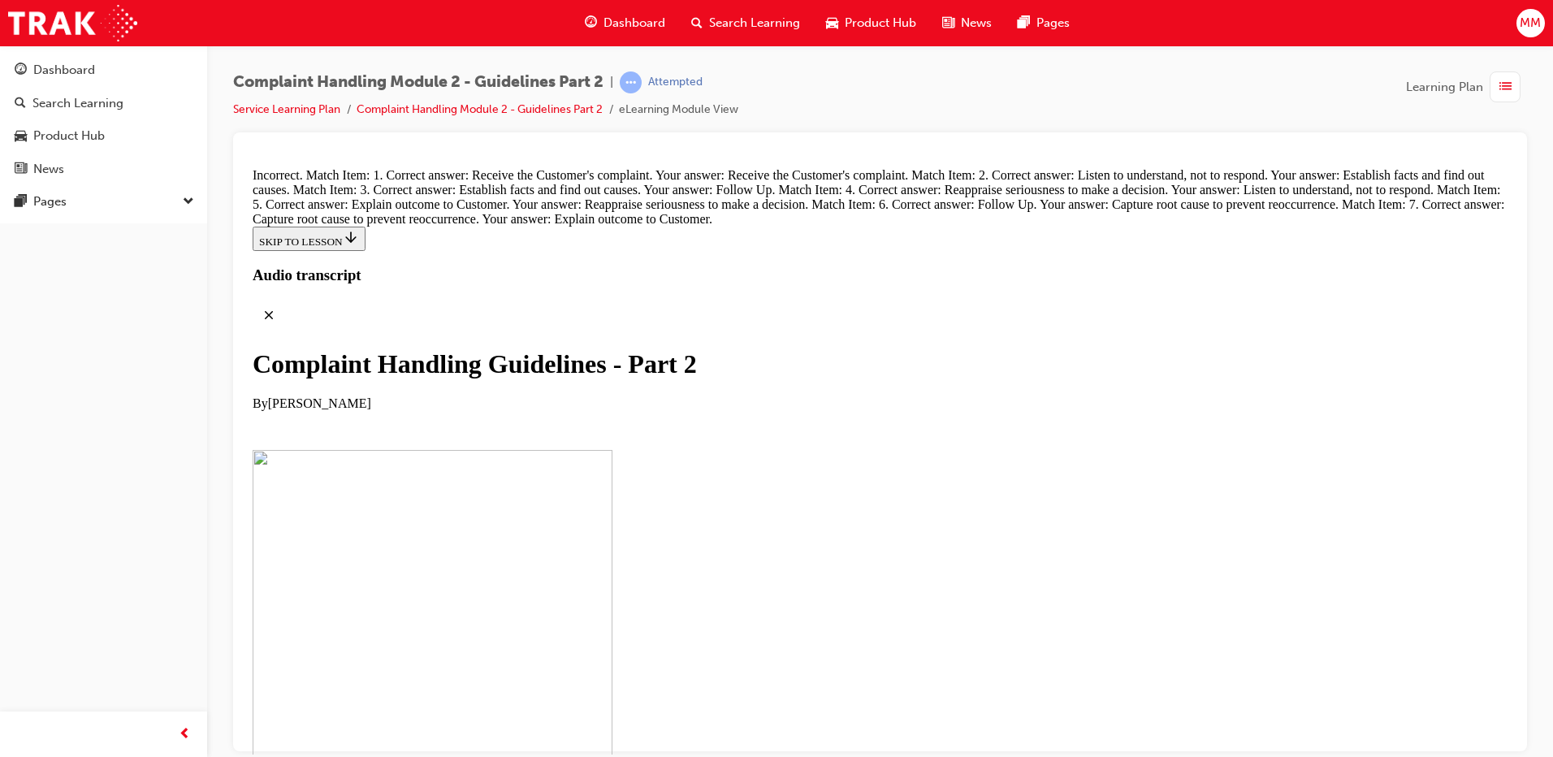
drag, startPoint x: 780, startPoint y: 383, endPoint x: 825, endPoint y: 376, distance: 46.1
drag, startPoint x: 756, startPoint y: 286, endPoint x: 814, endPoint y: 292, distance: 58.9
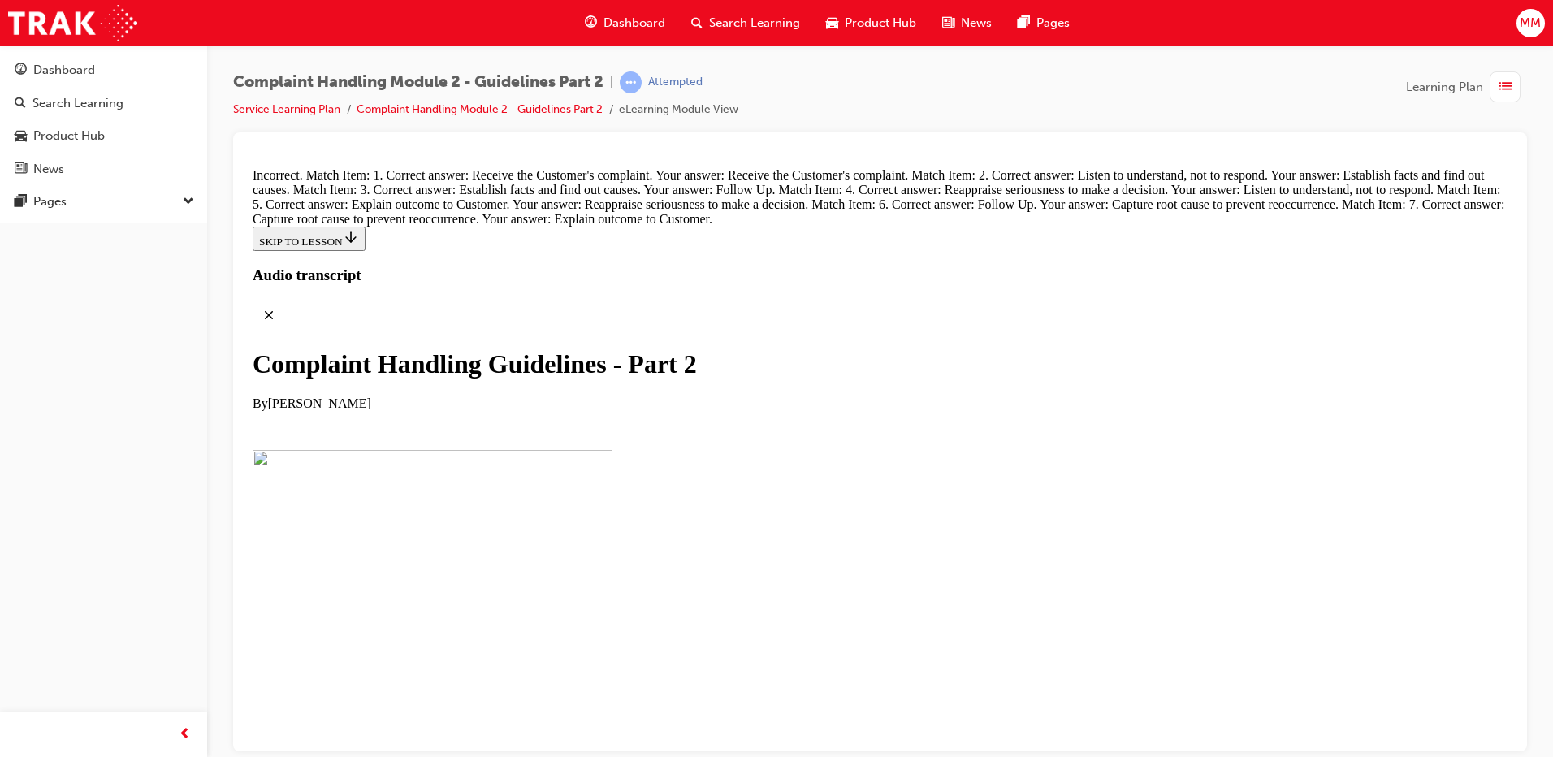
drag, startPoint x: 856, startPoint y: 301, endPoint x: 854, endPoint y: 292, distance: 9.3
drag, startPoint x: 751, startPoint y: 210, endPoint x: 779, endPoint y: 212, distance: 28.5
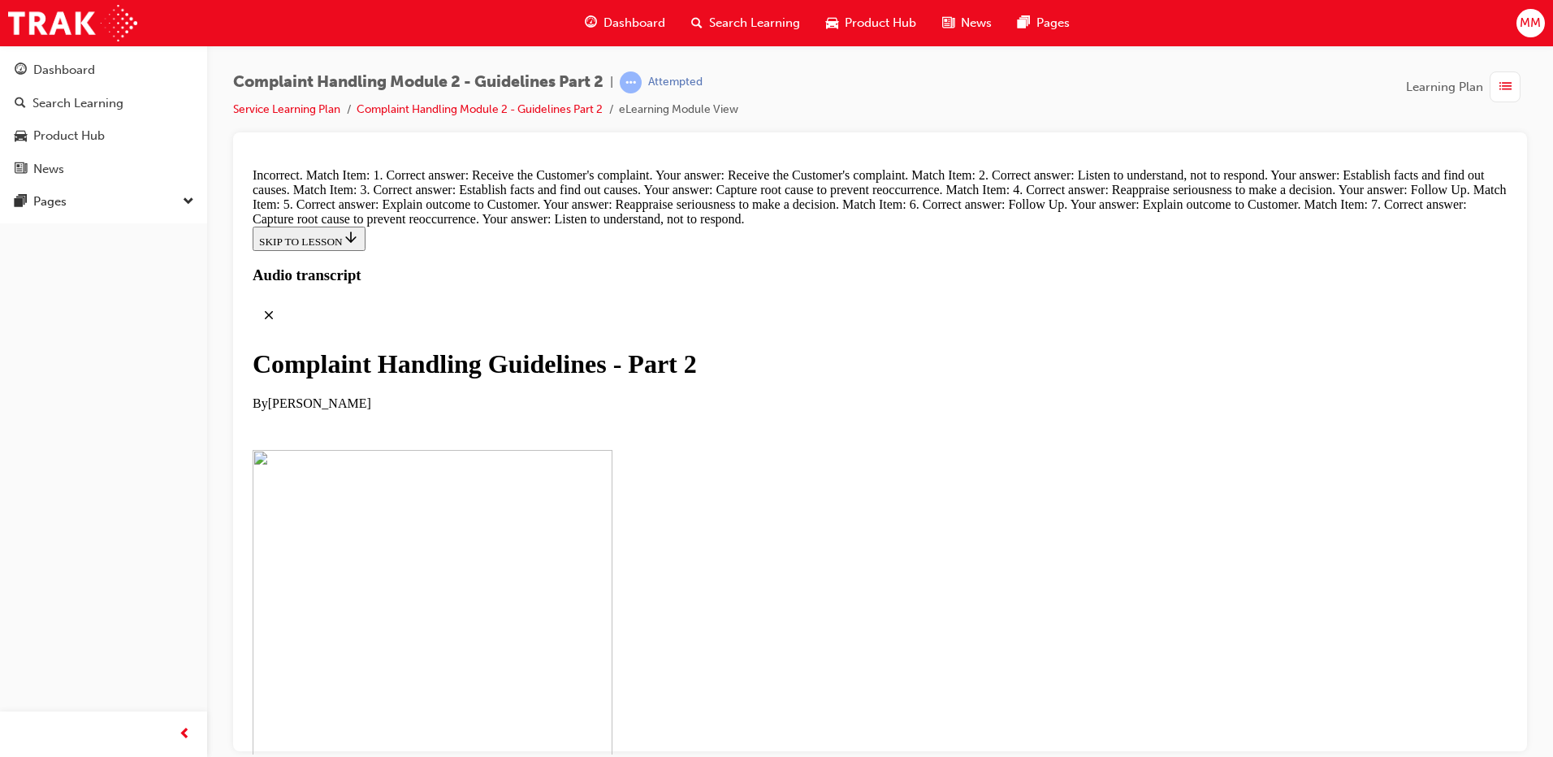
drag, startPoint x: 773, startPoint y: 483, endPoint x: 816, endPoint y: 331, distance: 157.1
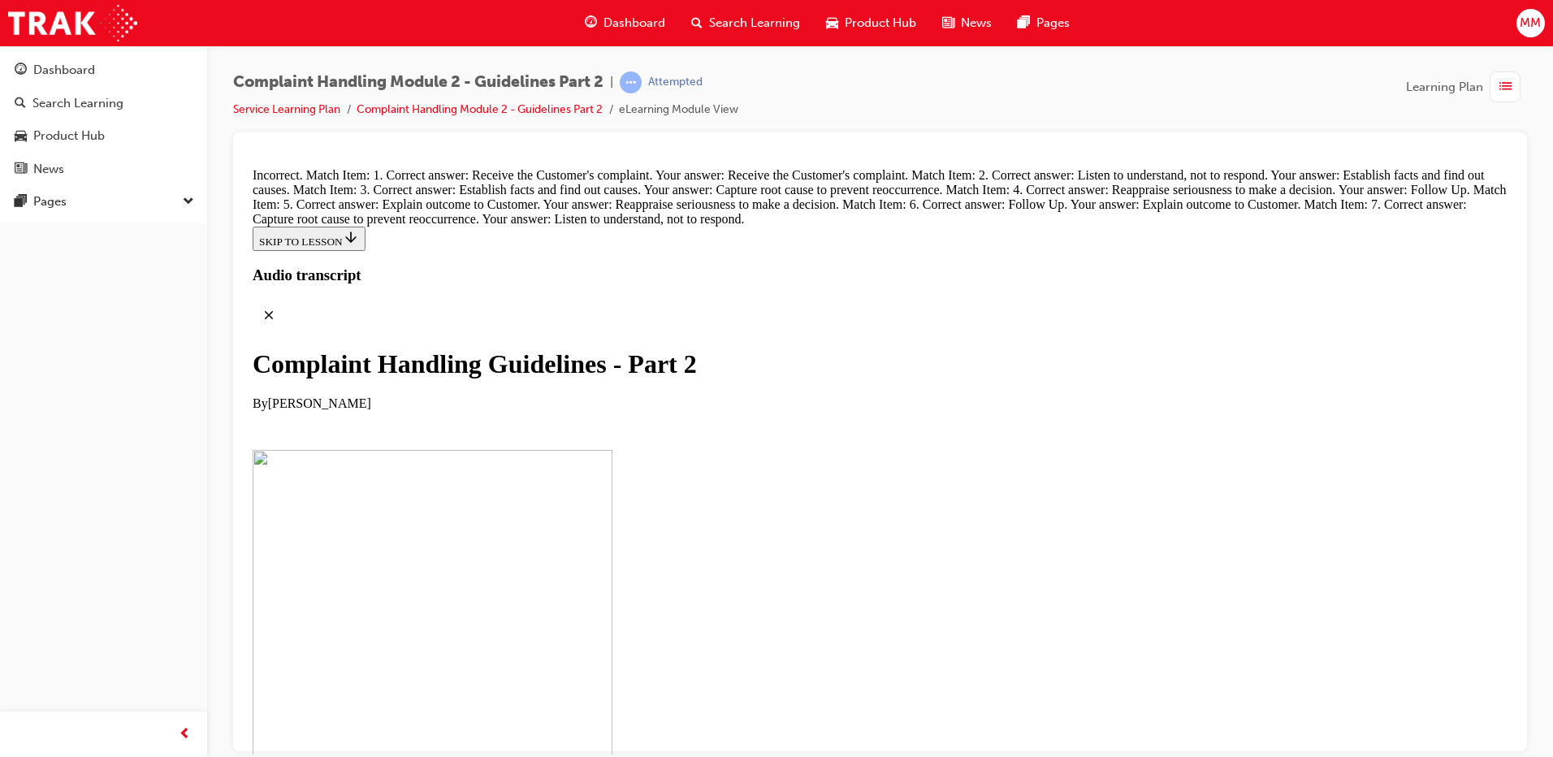
drag, startPoint x: 755, startPoint y: 391, endPoint x: 820, endPoint y: 304, distance: 108.5
drag, startPoint x: 777, startPoint y: 331, endPoint x: 760, endPoint y: 396, distance: 67.2
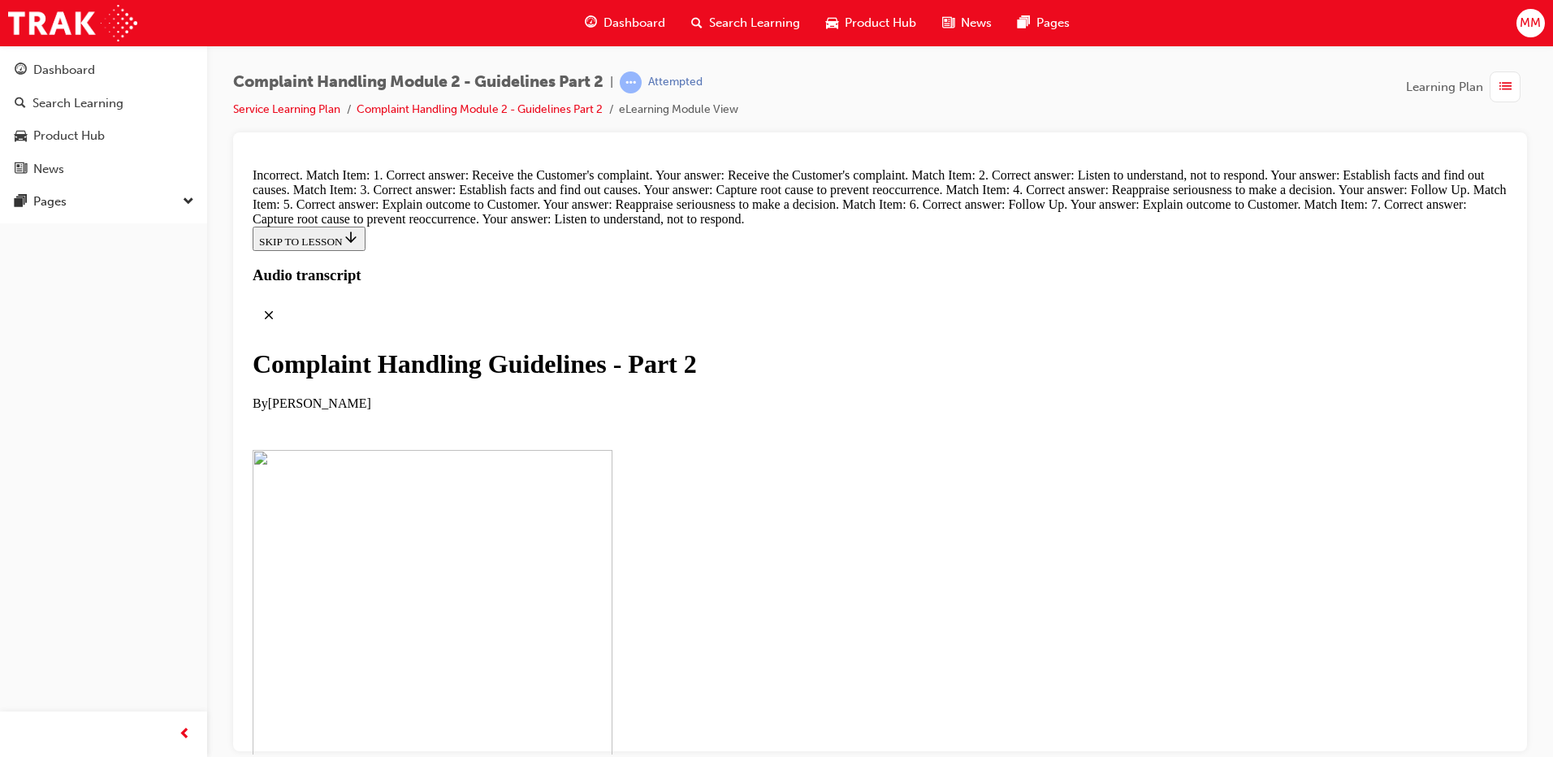
drag, startPoint x: 756, startPoint y: 405, endPoint x: 790, endPoint y: 331, distance: 82.2
drag, startPoint x: 782, startPoint y: 382, endPoint x: 827, endPoint y: 310, distance: 84.7
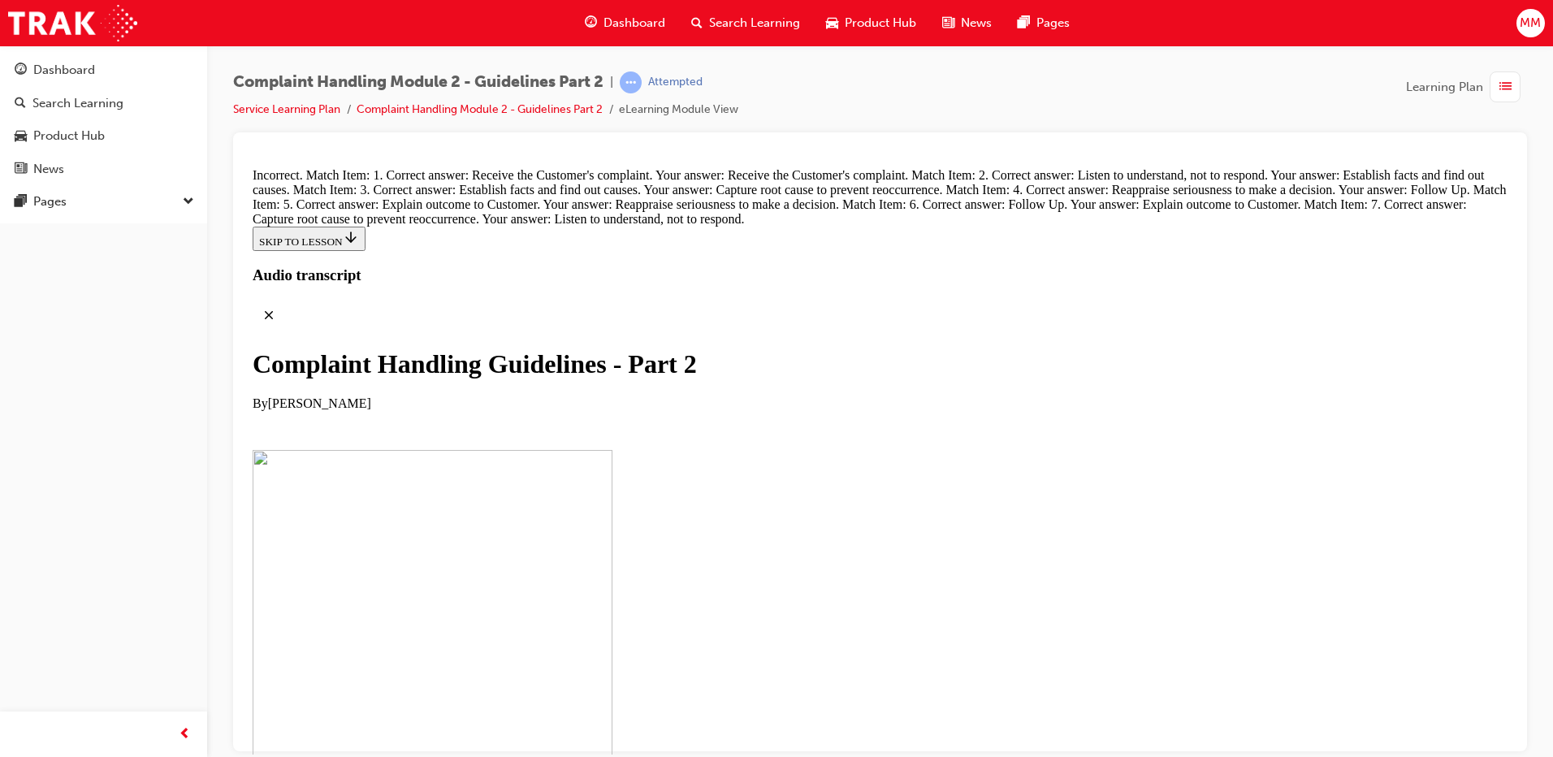
scroll to position [11475, 0]
drag, startPoint x: 738, startPoint y: 566, endPoint x: 783, endPoint y: 495, distance: 84.7
drag, startPoint x: 834, startPoint y: 460, endPoint x: 865, endPoint y: 441, distance: 36.8
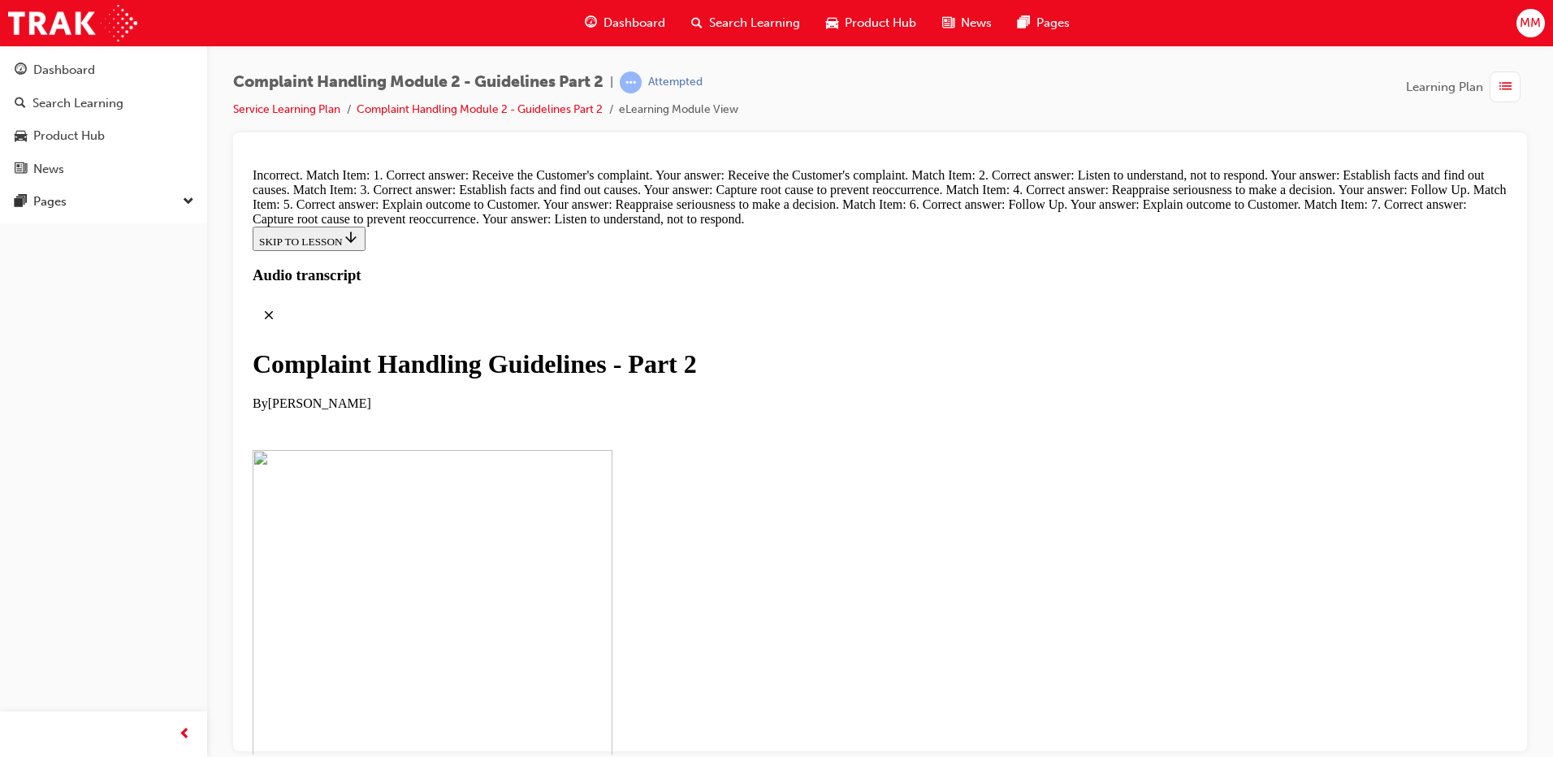
drag, startPoint x: 793, startPoint y: 535, endPoint x: 834, endPoint y: 320, distance: 218.3
drag, startPoint x: 799, startPoint y: 468, endPoint x: 829, endPoint y: 373, distance: 99.7
drag, startPoint x: 807, startPoint y: 622, endPoint x: 831, endPoint y: 457, distance: 167.5
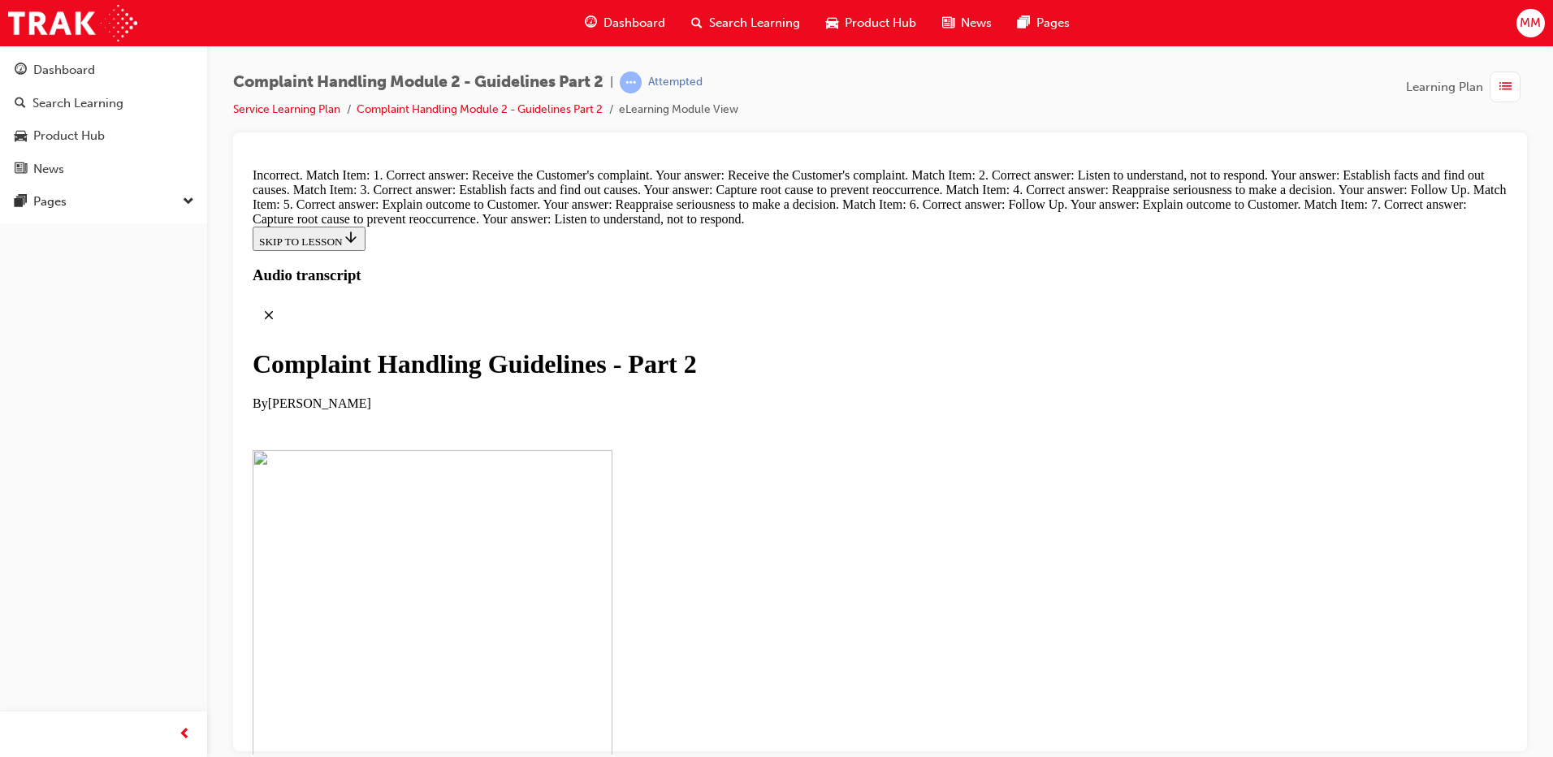
drag, startPoint x: 788, startPoint y: 396, endPoint x: 769, endPoint y: 546, distance: 151.6
drag, startPoint x: 759, startPoint y: 640, endPoint x: 756, endPoint y: 623, distance: 17.2
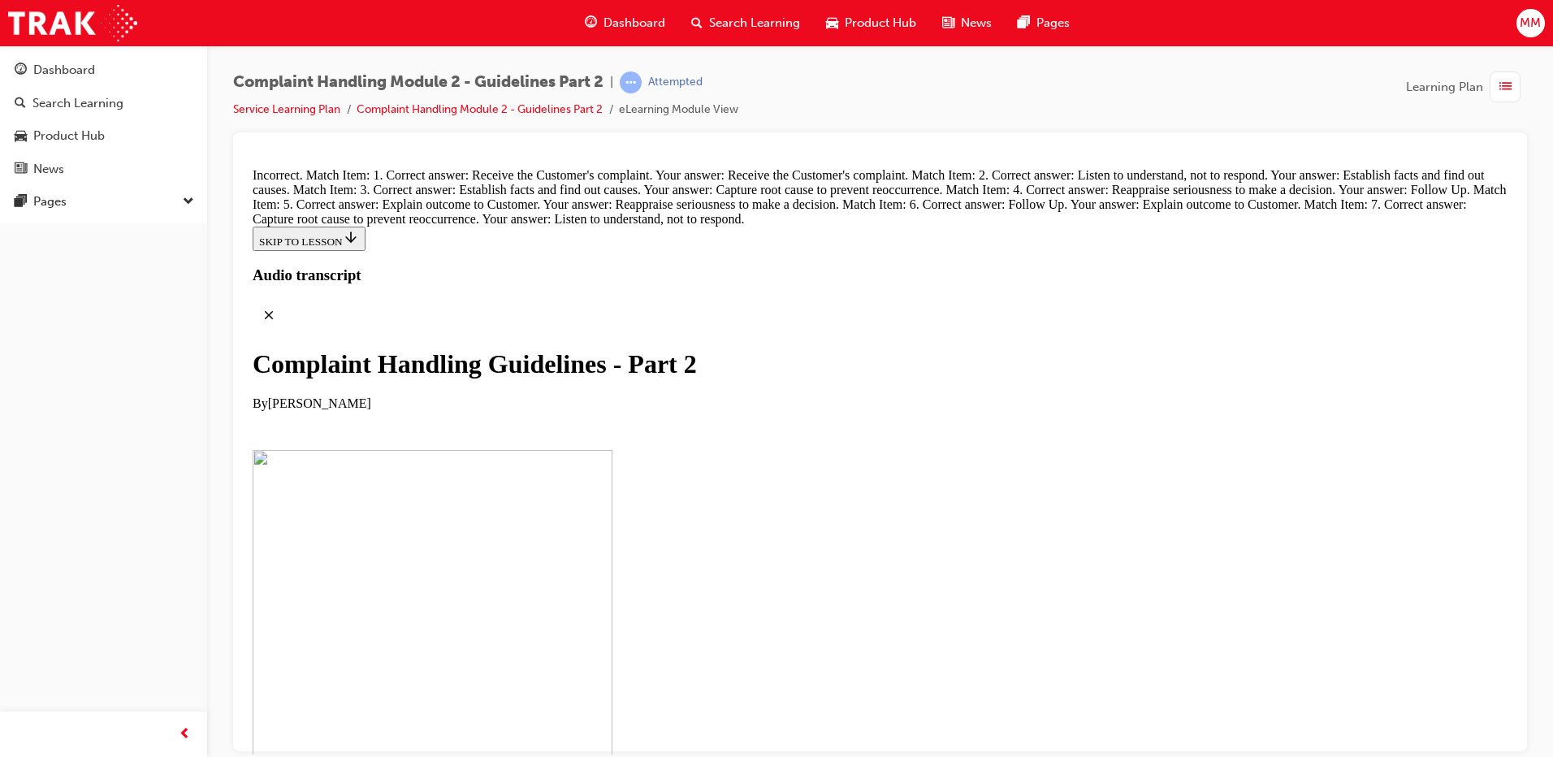
drag, startPoint x: 742, startPoint y: 647, endPoint x: 790, endPoint y: 405, distance: 247.0
drag, startPoint x: 762, startPoint y: 642, endPoint x: 749, endPoint y: 654, distance: 17.8
drag, startPoint x: 742, startPoint y: 474, endPoint x: 779, endPoint y: 464, distance: 38.6
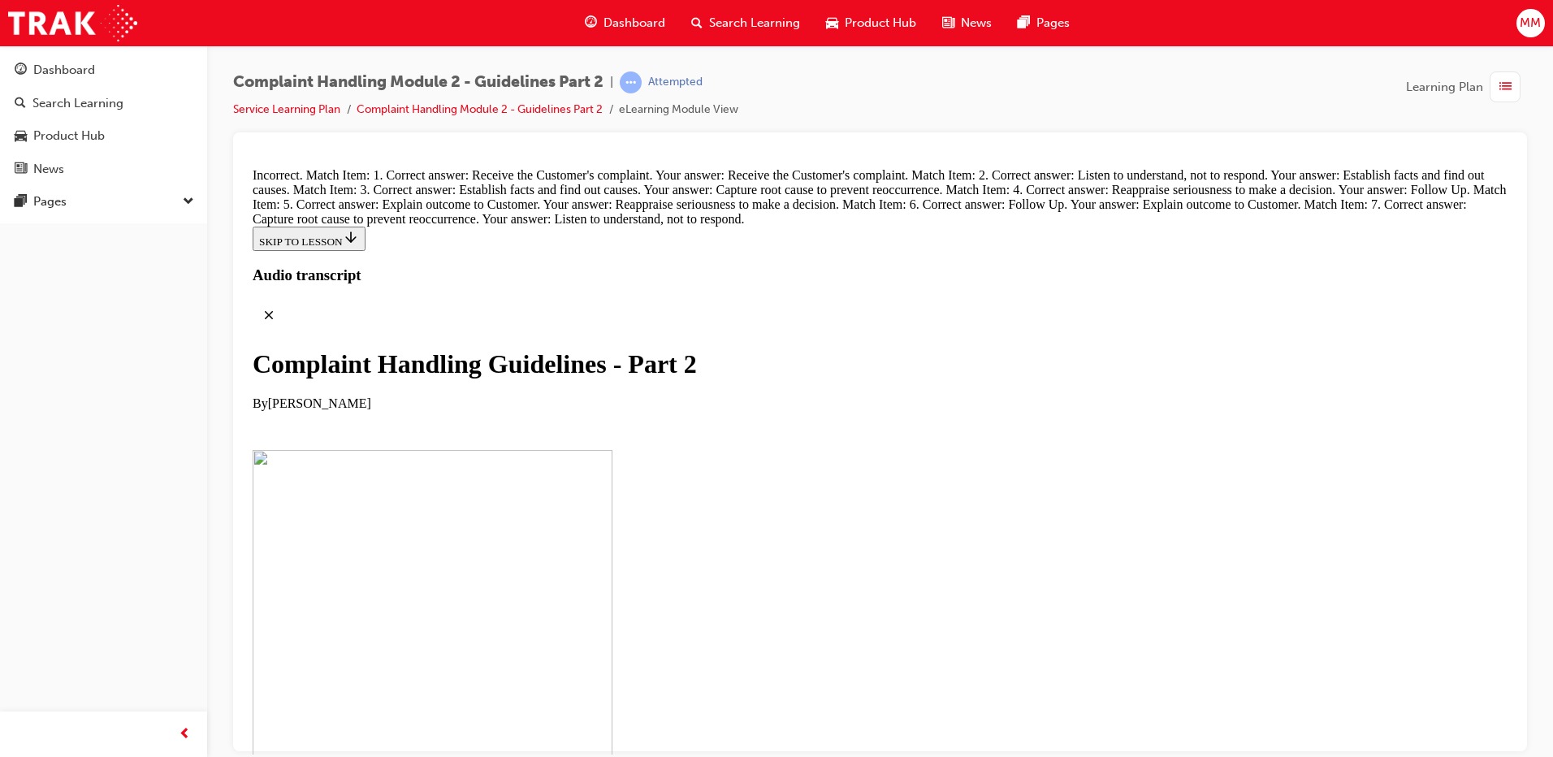
drag, startPoint x: 747, startPoint y: 555, endPoint x: 799, endPoint y: 557, distance: 52.0
drag, startPoint x: 775, startPoint y: 643, endPoint x: 803, endPoint y: 643, distance: 28.4
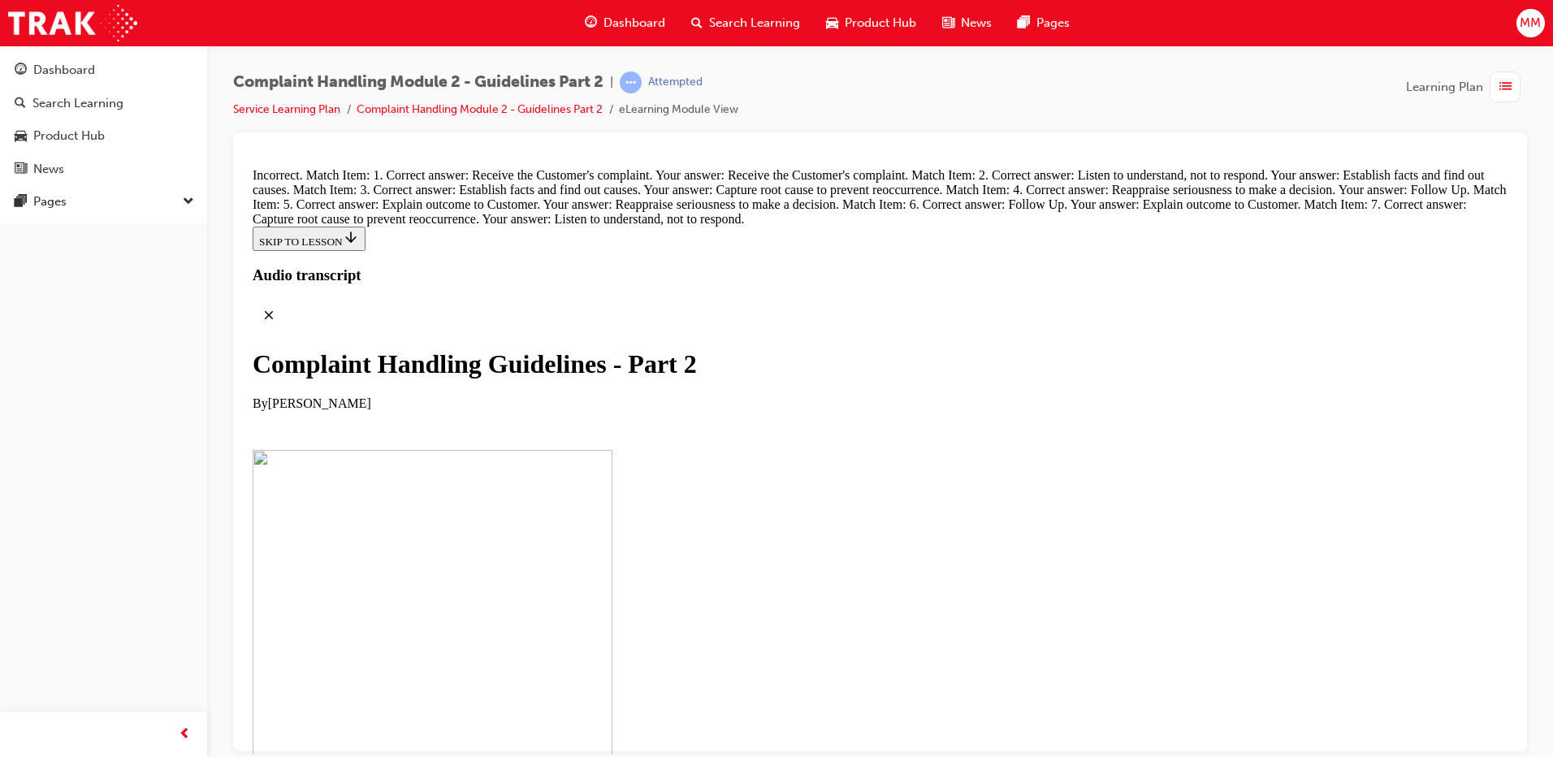
scroll to position [11556, 0]
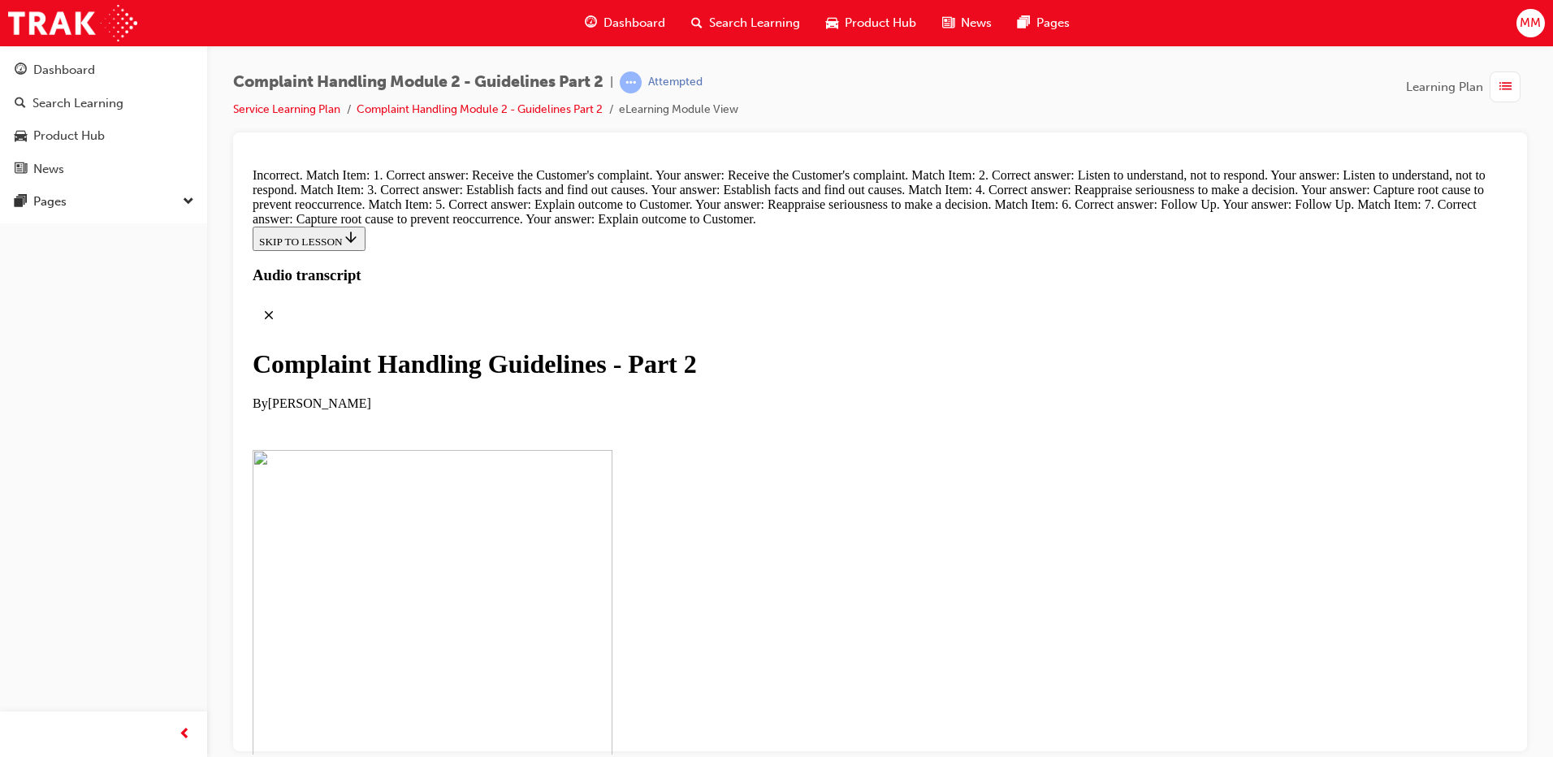
drag, startPoint x: 734, startPoint y: 222, endPoint x: 778, endPoint y: 219, distance: 44.8
drag, startPoint x: 736, startPoint y: 395, endPoint x: 793, endPoint y: 318, distance: 95.2
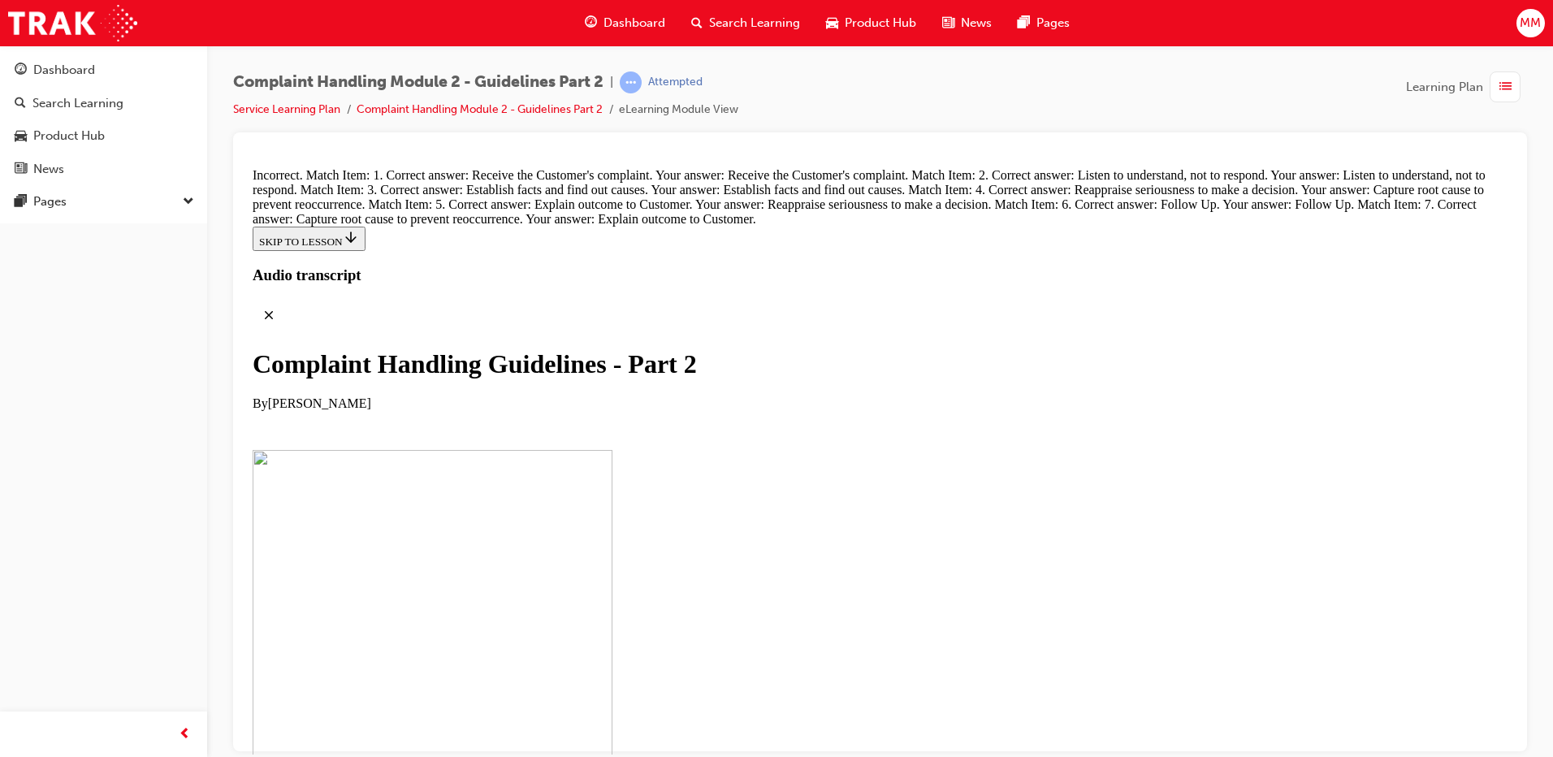
drag, startPoint x: 731, startPoint y: 473, endPoint x: 780, endPoint y: 381, distance: 103.9
drag, startPoint x: 760, startPoint y: 474, endPoint x: 793, endPoint y: 394, distance: 86.7
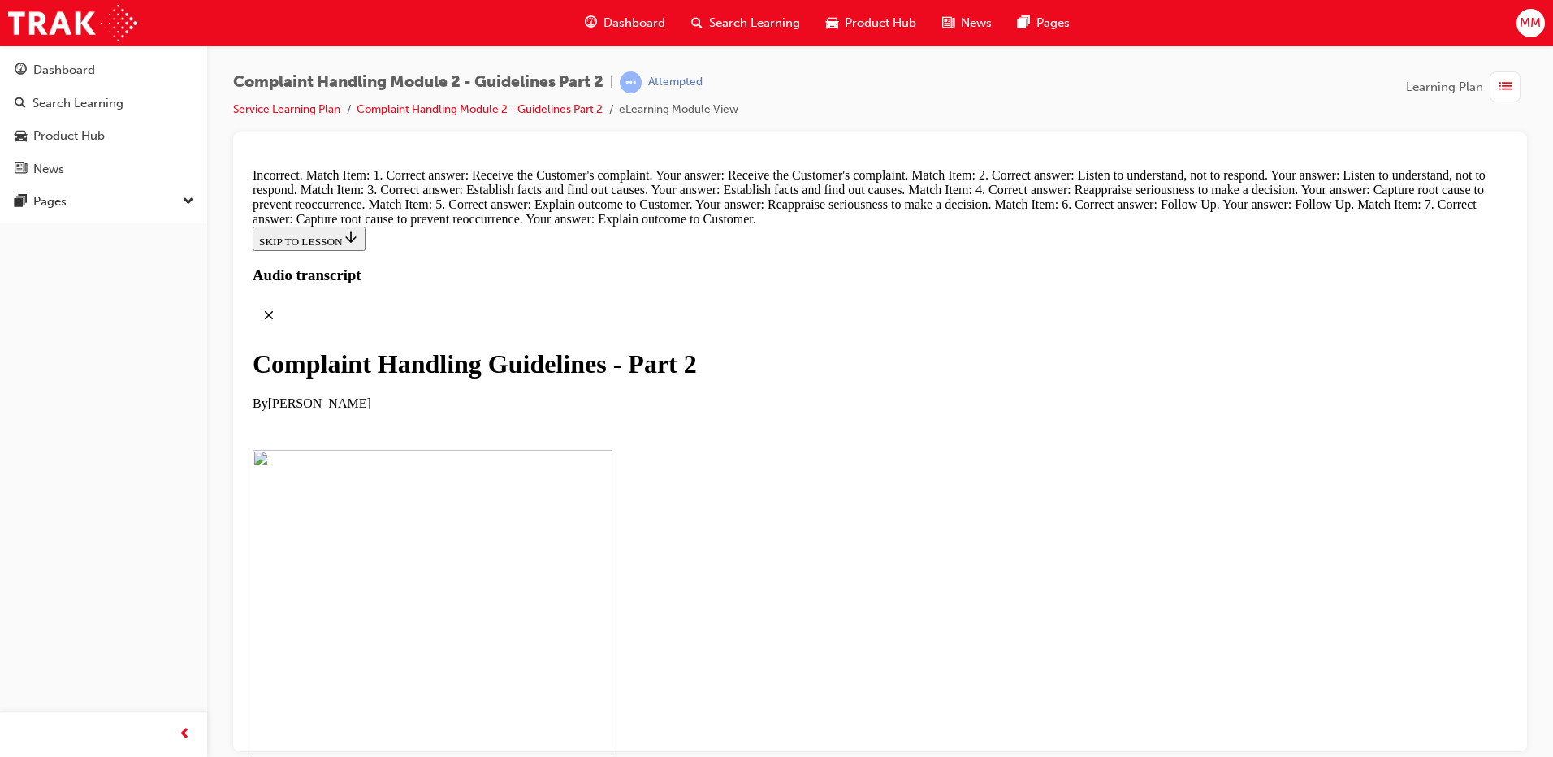
drag, startPoint x: 760, startPoint y: 488, endPoint x: 794, endPoint y: 491, distance: 34.2
drag, startPoint x: 762, startPoint y: 647, endPoint x: 806, endPoint y: 555, distance: 101.7
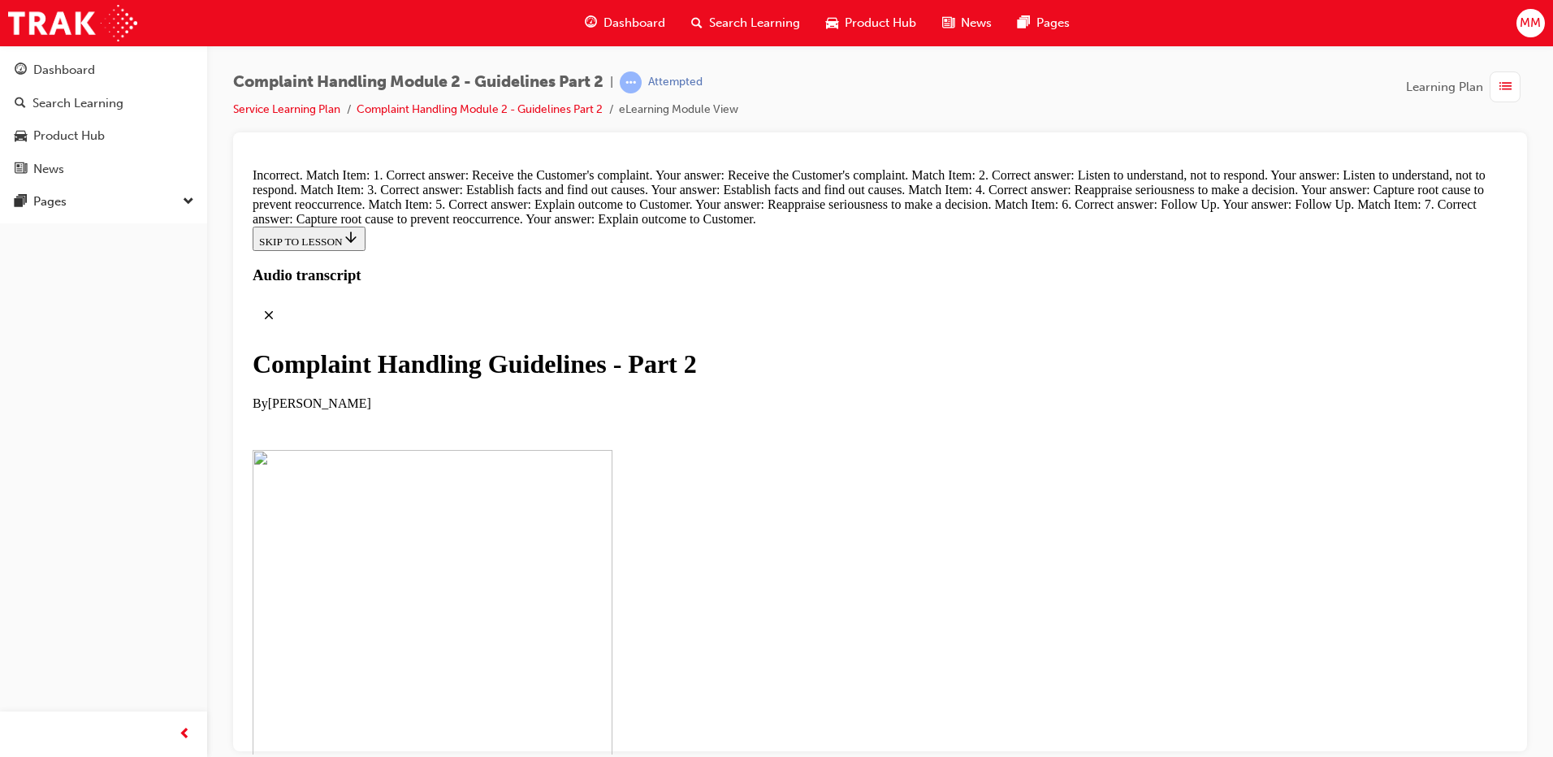
drag, startPoint x: 759, startPoint y: 492, endPoint x: 794, endPoint y: 479, distance: 37.3
drag, startPoint x: 790, startPoint y: 657, endPoint x: 809, endPoint y: 657, distance: 18.7
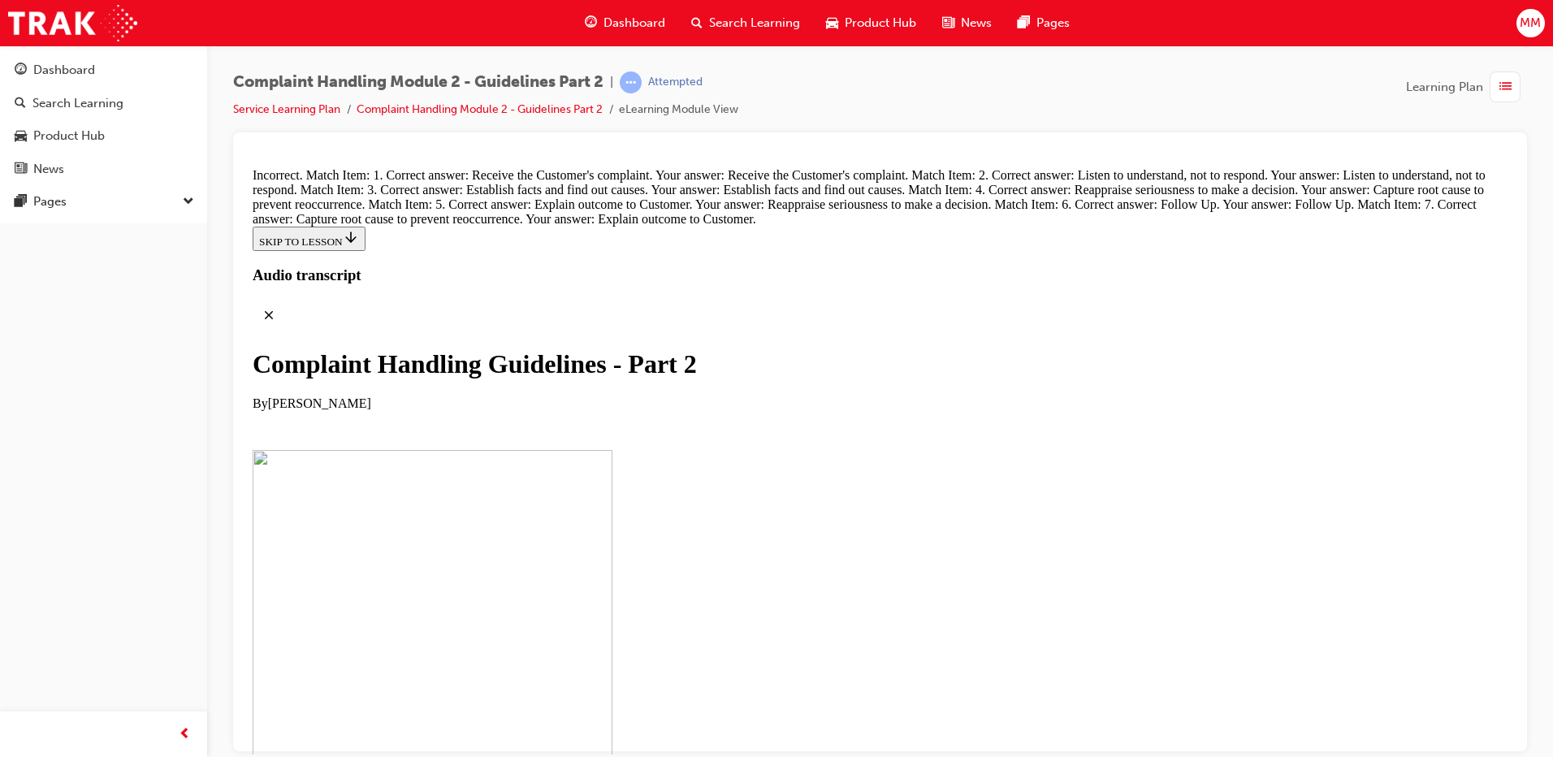
radio input "true"
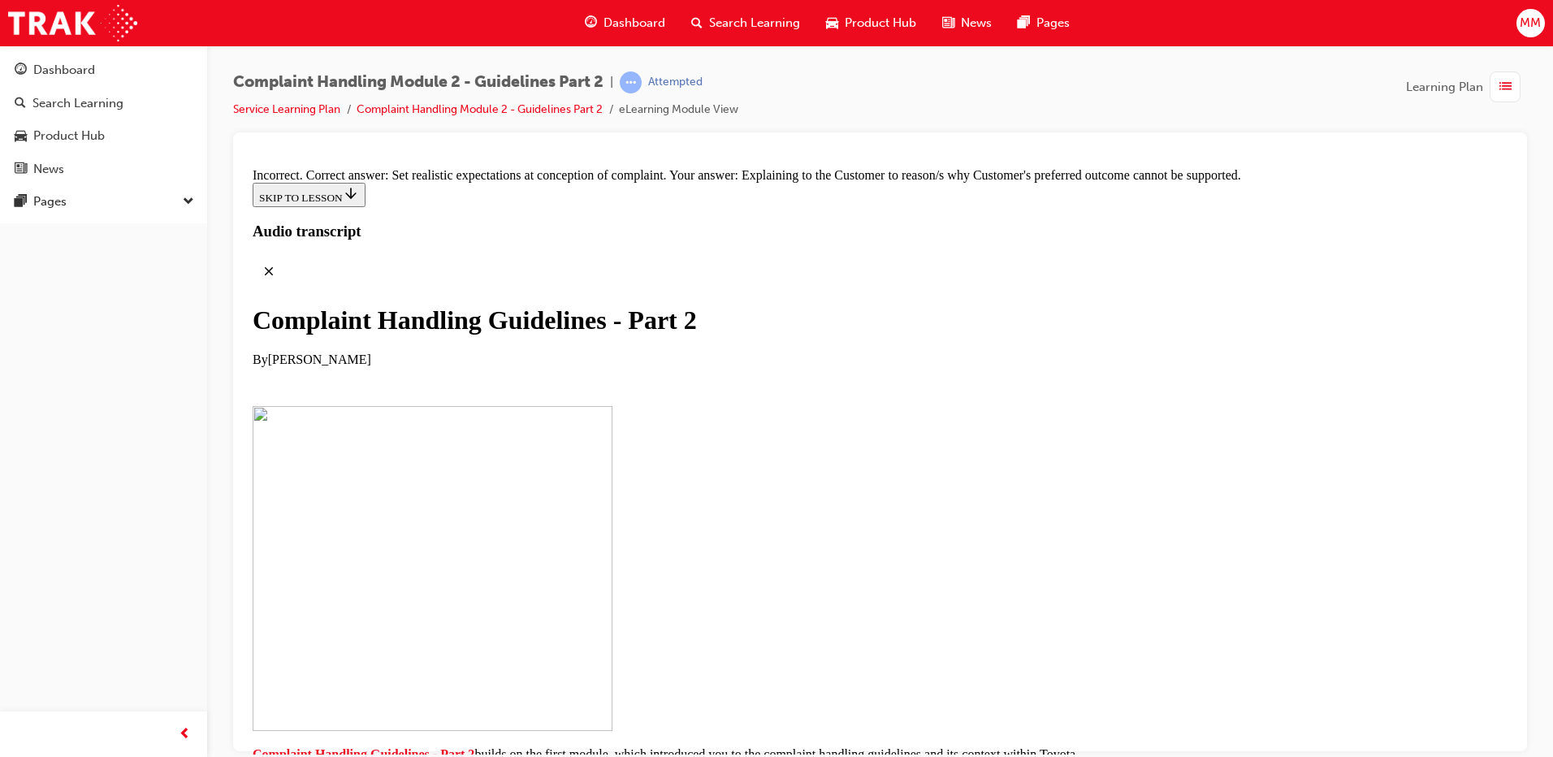
scroll to position [12452, 0]
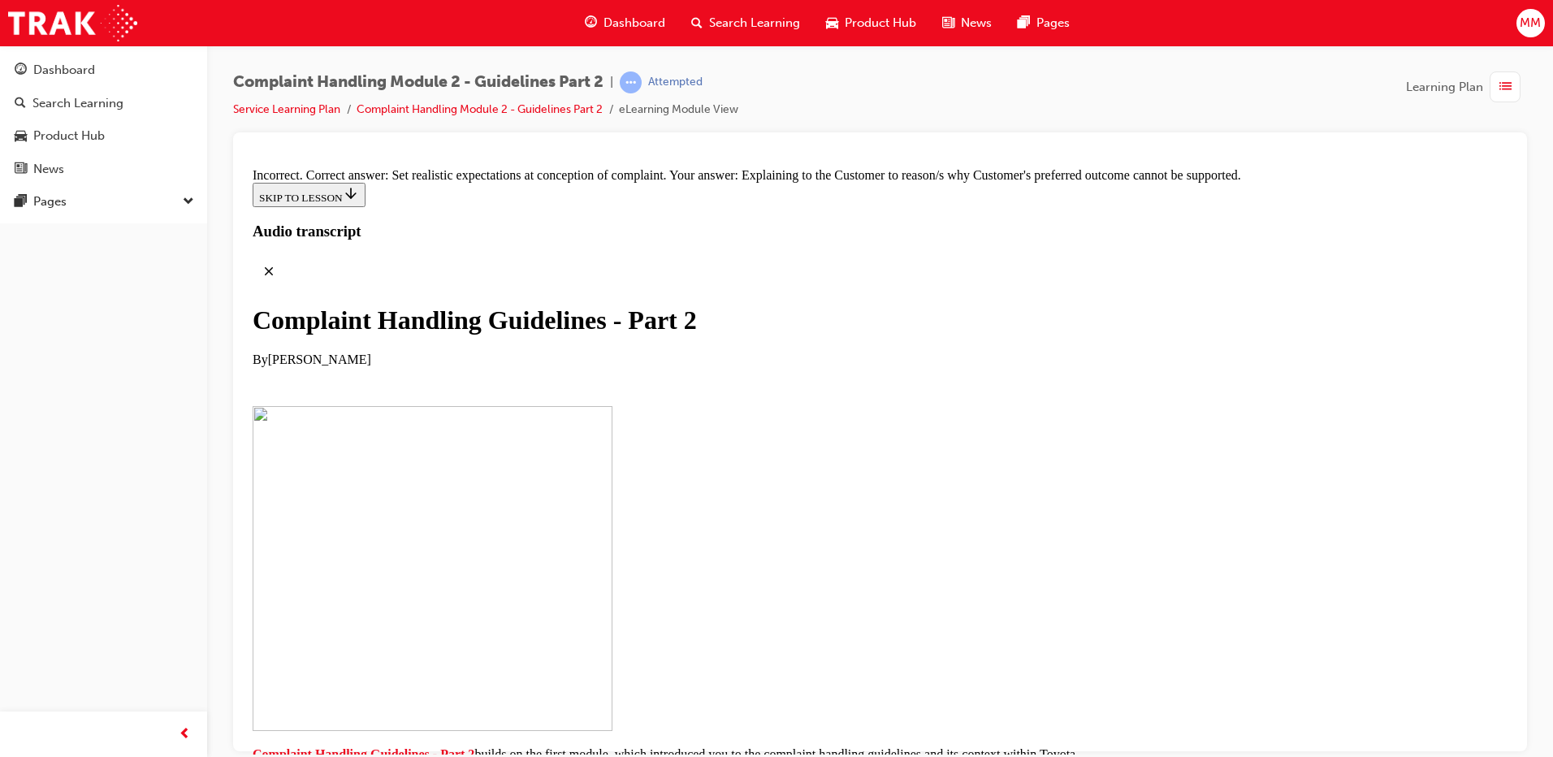
radio input "true"
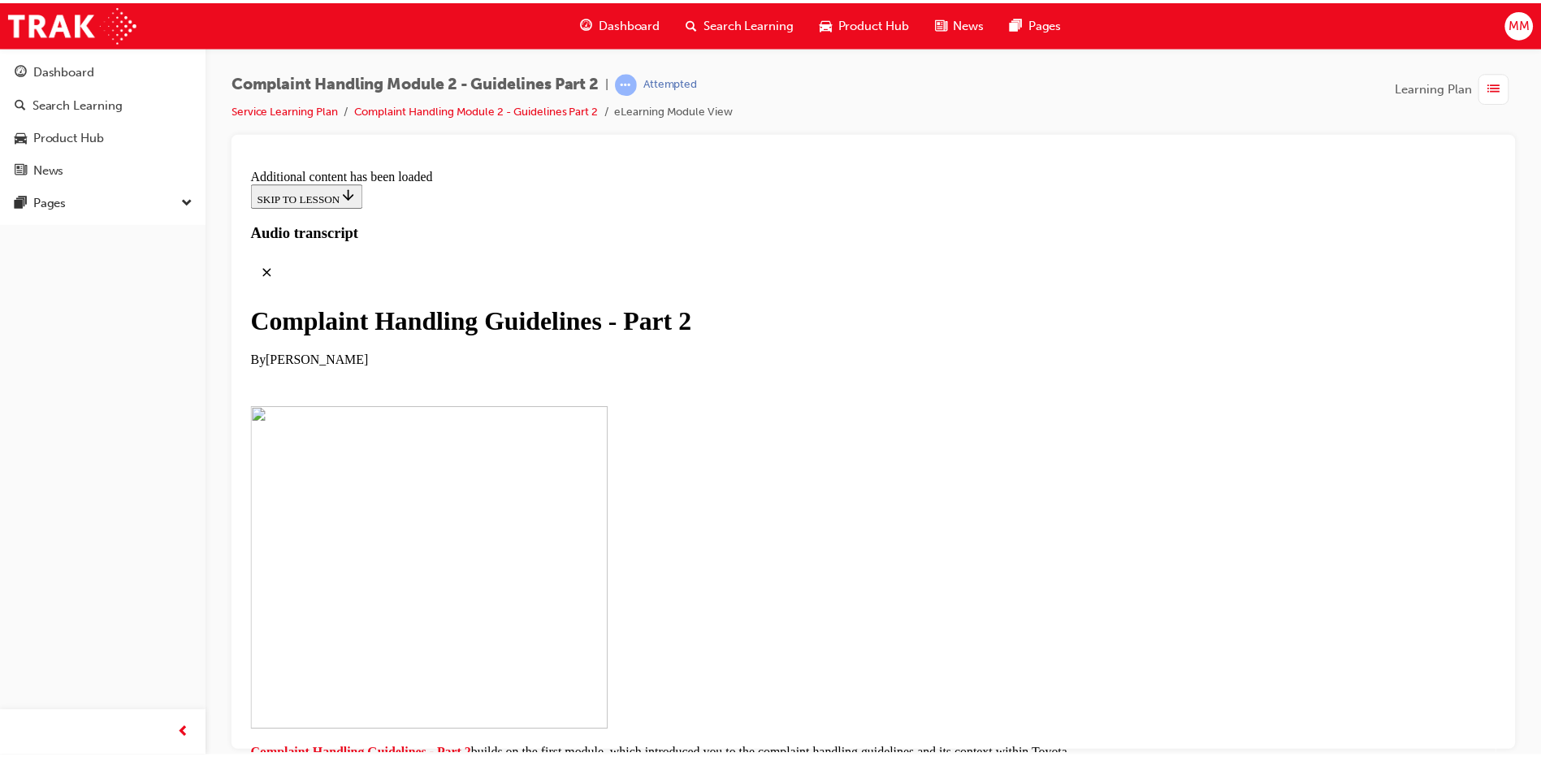
scroll to position [13152, 0]
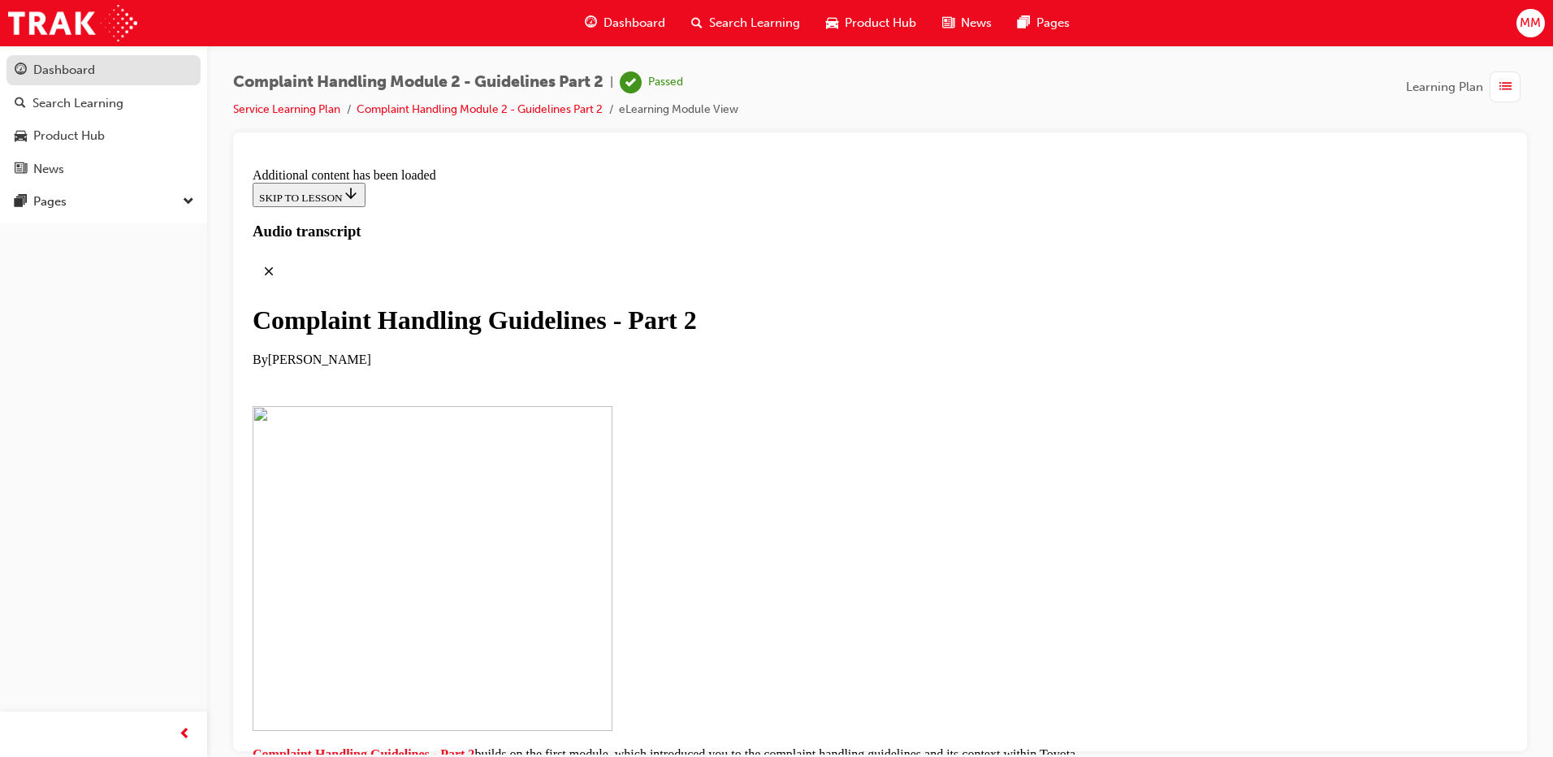
click at [81, 69] on div "Dashboard" at bounding box center [64, 70] width 62 height 19
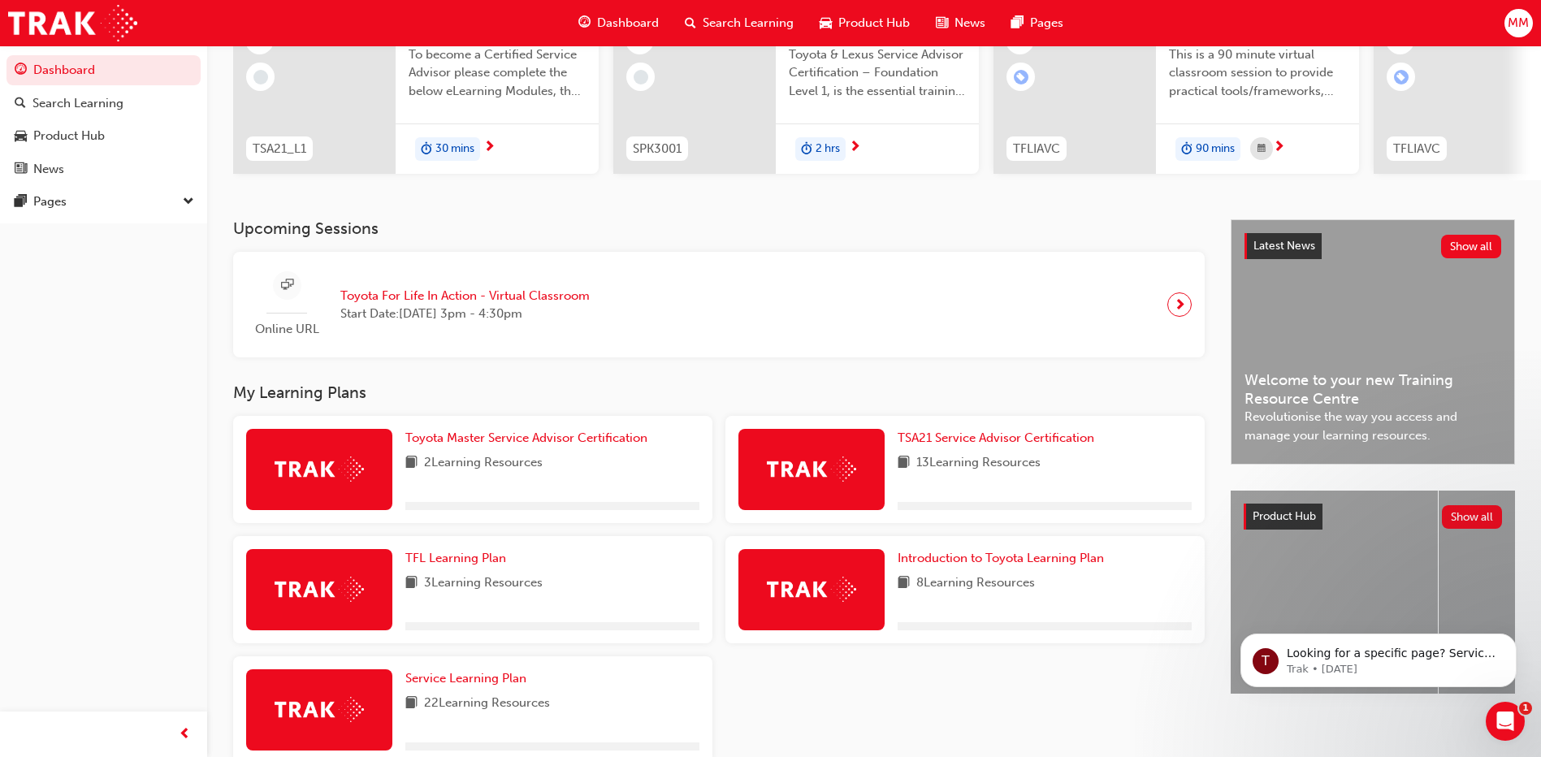
scroll to position [287, 0]
